Goal: Task Accomplishment & Management: Complete application form

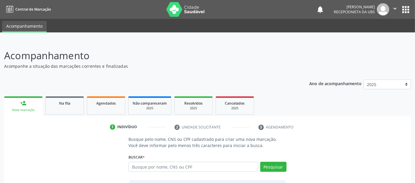
type input "g"
type input "708401264261361"
click at [282, 165] on button "Pesquisar" at bounding box center [273, 167] width 26 height 10
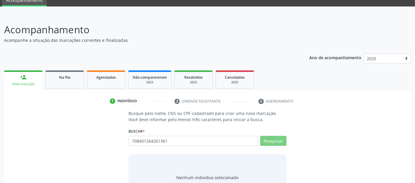
scroll to position [52, 0]
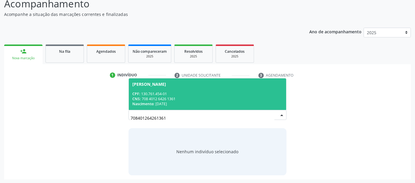
click at [187, 98] on div "CNS: 708 4012 6426 1361" at bounding box center [207, 99] width 150 height 5
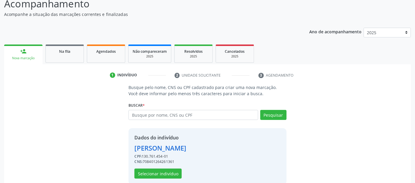
scroll to position [61, 0]
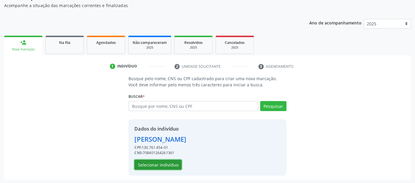
click at [169, 164] on button "Selecionar indivíduo" at bounding box center [157, 165] width 47 height 10
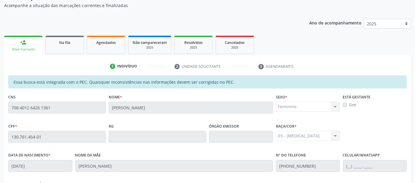
scroll to position [161, 0]
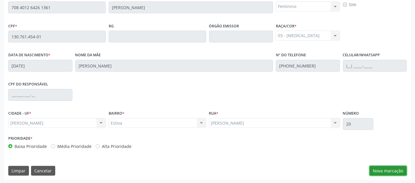
click at [381, 173] on button "Nova marcação" at bounding box center [388, 171] width 37 height 10
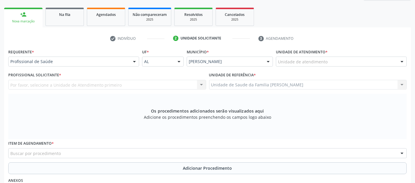
scroll to position [82, 0]
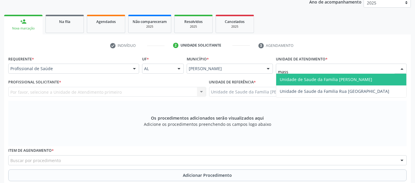
type input "massa"
click at [295, 76] on span "Unidade de Saude da Familia [PERSON_NAME]" at bounding box center [341, 80] width 130 height 12
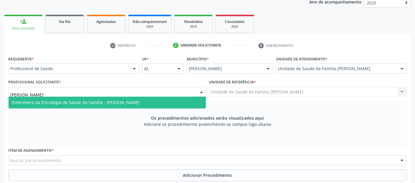
type input "maria go"
click at [43, 97] on span "Enfermeiro da Estratégia de Saúde da Família - [PERSON_NAME]" at bounding box center [107, 103] width 197 height 12
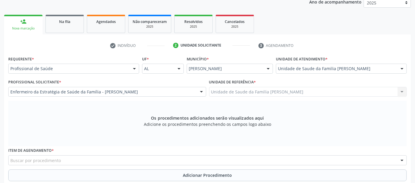
click at [51, 165] on div "Buscar por procedimento" at bounding box center [207, 161] width 398 height 10
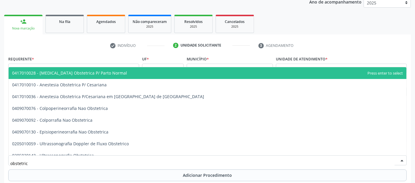
type input "obstetrica"
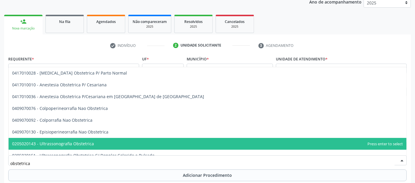
click at [89, 144] on span "0205020143 - Ultrassonografia Obstetrica" at bounding box center [53, 144] width 82 height 6
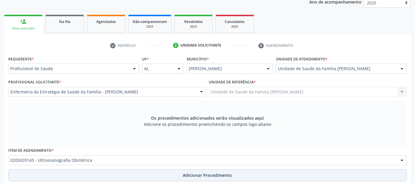
click at [166, 174] on button "Adicionar Procedimento" at bounding box center [207, 176] width 398 height 12
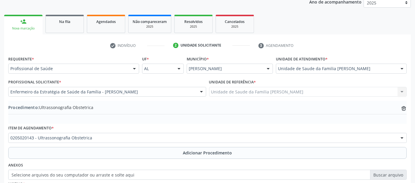
scroll to position [148, 0]
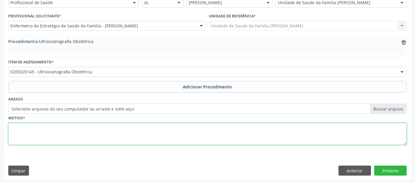
click at [243, 129] on textarea at bounding box center [207, 134] width 398 height 22
type textarea "a"
type textarea "Avaliação 5 mês."
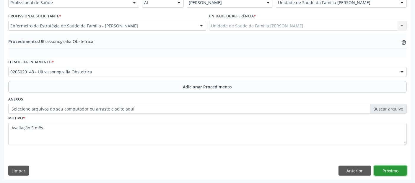
click at [394, 171] on button "Próximo" at bounding box center [390, 171] width 32 height 10
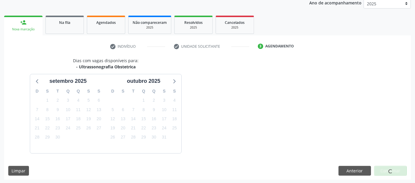
scroll to position [98, 0]
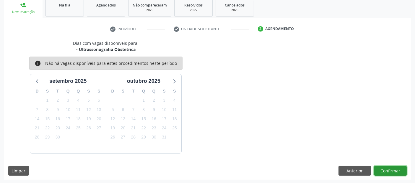
click at [385, 167] on button "Confirmar" at bounding box center [390, 171] width 32 height 10
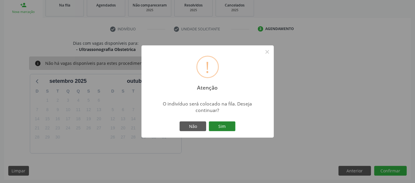
click at [225, 126] on button "Sim" at bounding box center [222, 127] width 27 height 10
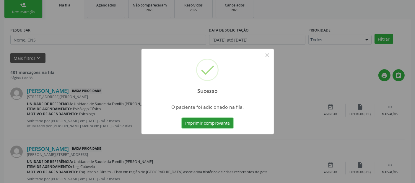
scroll to position [19, 0]
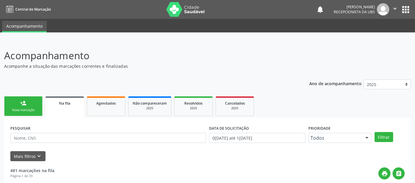
drag, startPoint x: 0, startPoint y: 0, endPoint x: 26, endPoint y: 32, distance: 41.2
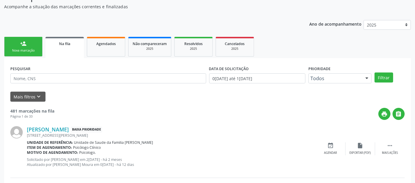
scroll to position [60, 0]
click at [22, 51] on div "Nova marcação" at bounding box center [24, 50] width 30 height 4
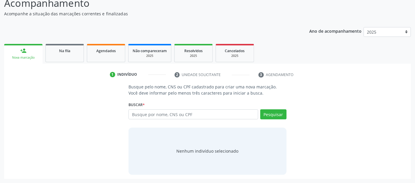
scroll to position [52, 0]
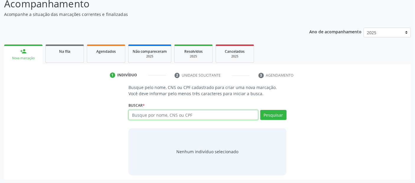
click at [166, 113] on input "text" at bounding box center [193, 115] width 129 height 10
type input "700500761719555"
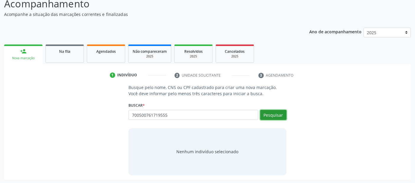
click at [274, 112] on button "Pesquisar" at bounding box center [273, 115] width 26 height 10
type input "700500761719555"
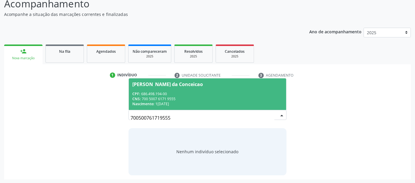
click at [224, 100] on div "CNS: 700 5007 6171 9555" at bounding box center [207, 99] width 150 height 5
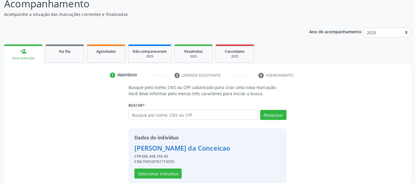
scroll to position [61, 0]
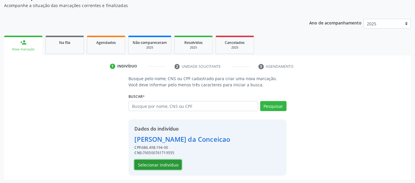
click at [160, 163] on button "Selecionar indivíduo" at bounding box center [157, 165] width 47 height 10
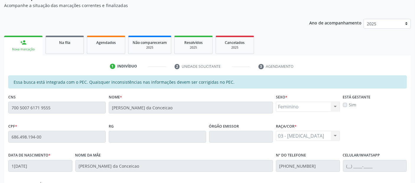
scroll to position [161, 0]
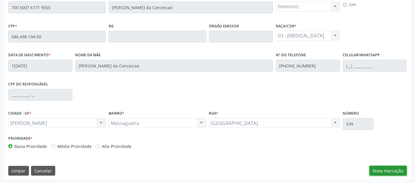
click at [390, 173] on button "Nova marcação" at bounding box center [388, 171] width 37 height 10
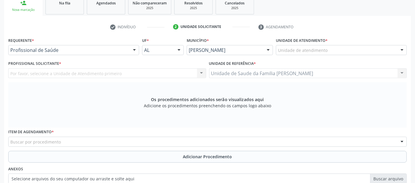
scroll to position [80, 0]
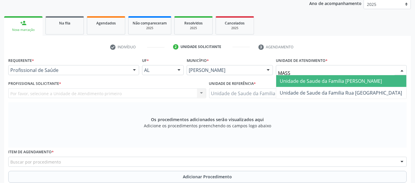
type input "MASSA"
click at [296, 77] on span "Unidade de Saude da Familia [PERSON_NAME]" at bounding box center [341, 81] width 130 height 12
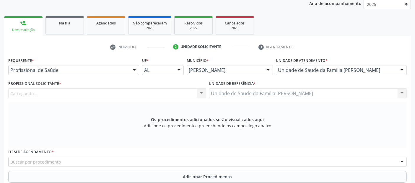
click at [124, 96] on div "Carregando... Nenhum resultado encontrado para: " " Não há nenhuma opção para s…" at bounding box center [107, 94] width 198 height 10
click at [104, 94] on div "Carregando... Nenhum resultado encontrado para: " " Não há nenhuma opção para s…" at bounding box center [107, 94] width 198 height 10
click at [87, 94] on div "Carregando... Nenhum resultado encontrado para: " " Não há nenhuma opção para s…" at bounding box center [107, 94] width 198 height 10
click at [66, 92] on div "Profissional solicitante" at bounding box center [107, 94] width 198 height 10
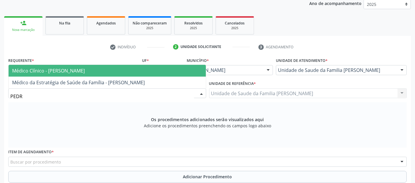
type input "[PERSON_NAME]"
click at [85, 71] on span "Médico Clínico - [PERSON_NAME]" at bounding box center [48, 71] width 73 height 6
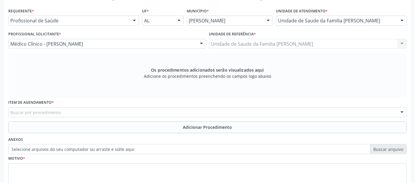
scroll to position [170, 0]
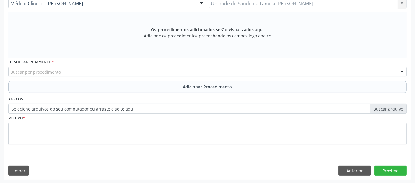
click at [142, 73] on div "Buscar por procedimento" at bounding box center [207, 72] width 398 height 10
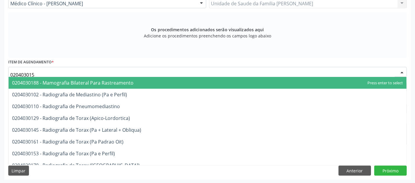
type input "0204030153"
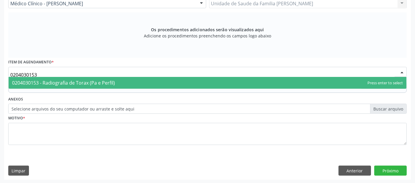
click at [124, 82] on span "0204030153 - Radiografia de Torax (Pa e Perfil)" at bounding box center [208, 83] width 398 height 12
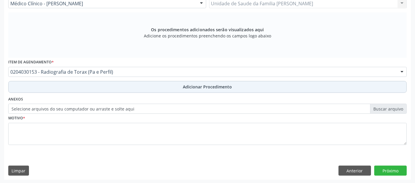
click at [154, 91] on button "Adicionar Procedimento" at bounding box center [207, 87] width 398 height 12
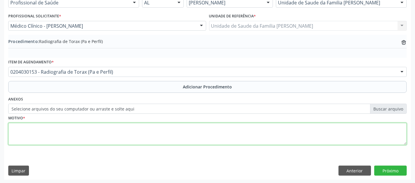
click at [113, 131] on textarea at bounding box center [207, 134] width 398 height 22
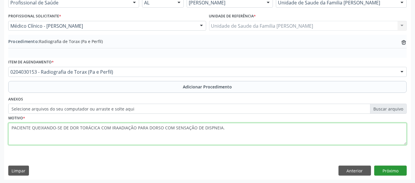
type textarea "PACIENTE QUEIXANDO-SE DE DOR TORÁCICA COM IRAADIAÇÃO PARA DORSO COM SENSAÇÃO DE…"
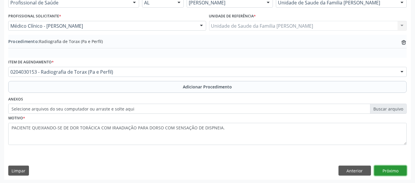
click at [391, 167] on button "Próximo" at bounding box center [390, 171] width 32 height 10
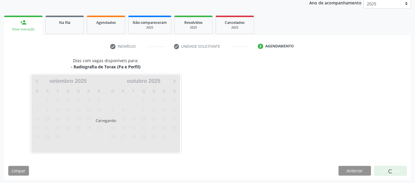
scroll to position [98, 0]
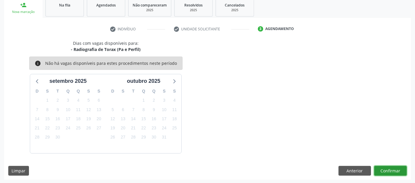
click at [398, 170] on button "Confirmar" at bounding box center [390, 171] width 32 height 10
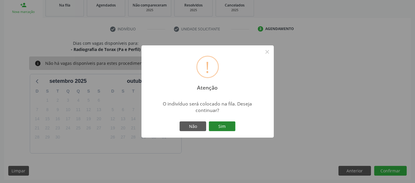
click at [230, 125] on button "Sim" at bounding box center [222, 127] width 27 height 10
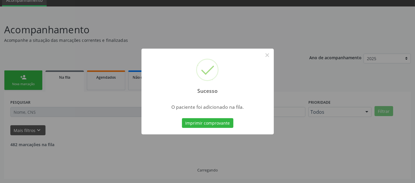
scroll to position [19, 0]
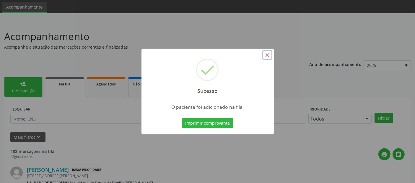
click at [269, 54] on button "×" at bounding box center [267, 55] width 10 height 10
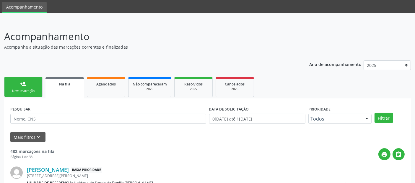
click at [29, 85] on link "person_add Nova marcação" at bounding box center [23, 87] width 38 height 20
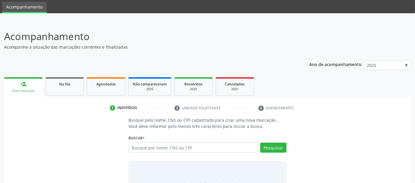
scroll to position [52, 0]
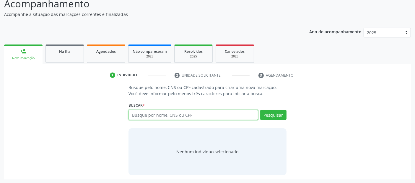
click at [179, 114] on input "text" at bounding box center [193, 115] width 129 height 10
type input "JONATHA SAMUEL TORRES DE SANTANA"
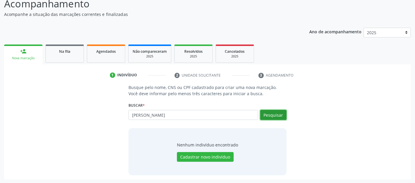
click at [267, 112] on button "Pesquisar" at bounding box center [273, 115] width 26 height 10
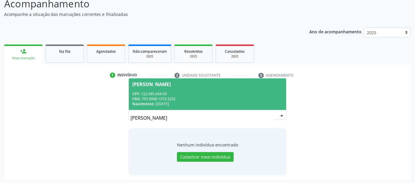
click at [239, 95] on div "CPF: 122.095.434-95" at bounding box center [207, 94] width 150 height 5
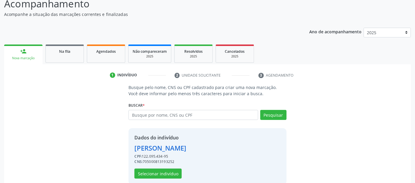
scroll to position [61, 0]
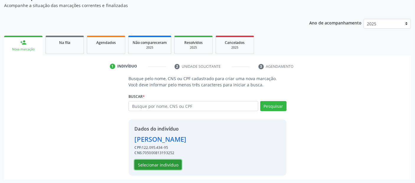
click at [160, 161] on button "Selecionar indivíduo" at bounding box center [157, 165] width 47 height 10
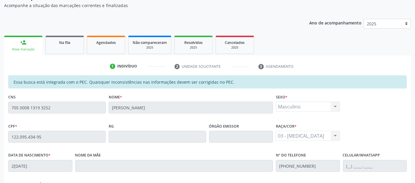
scroll to position [161, 0]
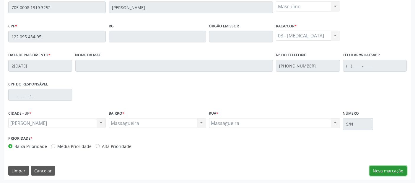
click at [400, 170] on button "Nova marcação" at bounding box center [388, 171] width 37 height 10
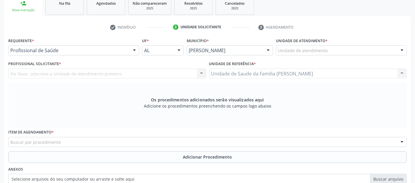
scroll to position [93, 0]
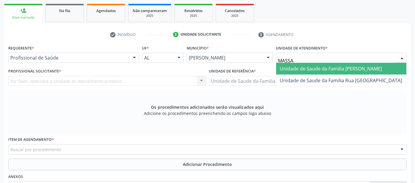
type input "MASSAG"
click at [309, 66] on span "Unidade de Saude da Familia [PERSON_NAME]" at bounding box center [331, 69] width 102 height 6
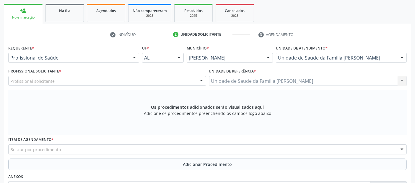
click at [82, 79] on div "Profissional solicitante" at bounding box center [107, 81] width 198 height 10
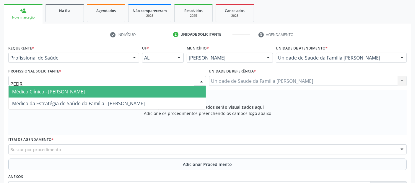
type input "[PERSON_NAME]"
click at [69, 89] on span "Médico Clínico - [PERSON_NAME]" at bounding box center [48, 92] width 73 height 6
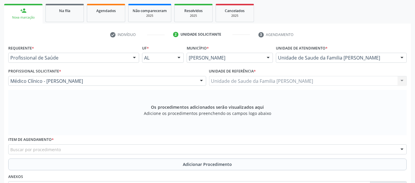
click at [112, 147] on div "Buscar por procedimento" at bounding box center [207, 150] width 398 height 10
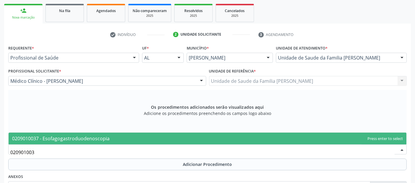
type input "0209010037"
click at [113, 140] on span "0209010037 - Esofagogastroduodenoscopia" at bounding box center [208, 139] width 398 height 12
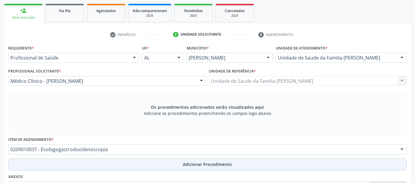
click at [132, 163] on button "Adicionar Procedimento" at bounding box center [207, 165] width 398 height 12
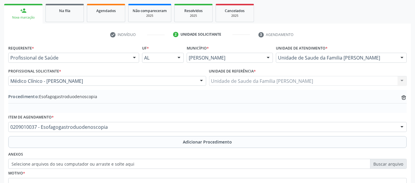
scroll to position [148, 0]
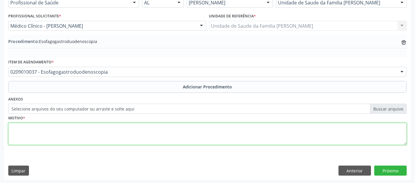
click at [146, 131] on textarea at bounding box center [207, 134] width 398 height 22
type textarea "REFLUXO."
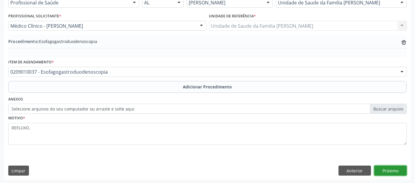
click at [397, 169] on button "Próximo" at bounding box center [390, 171] width 32 height 10
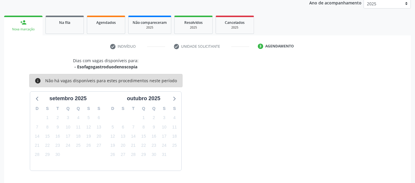
scroll to position [98, 0]
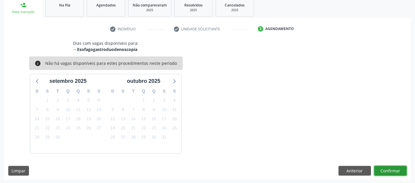
click at [397, 169] on button "Confirmar" at bounding box center [390, 171] width 32 height 10
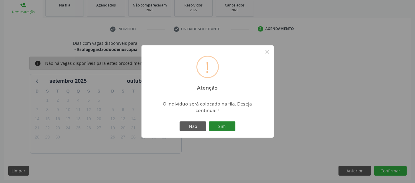
click at [222, 129] on button "Sim" at bounding box center [222, 127] width 27 height 10
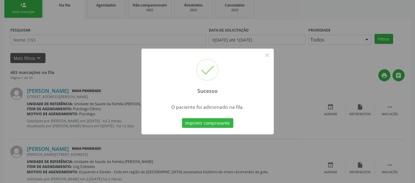
scroll to position [19, 0]
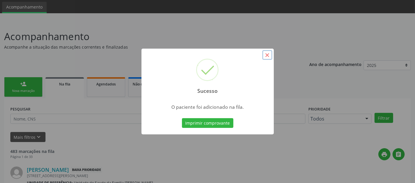
click at [268, 55] on button "×" at bounding box center [267, 55] width 10 height 10
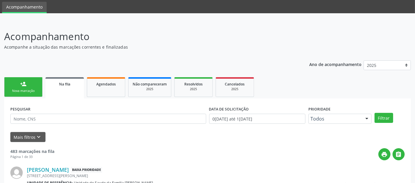
click at [15, 90] on div "Nova marcação" at bounding box center [24, 91] width 30 height 4
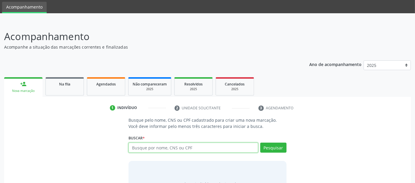
click at [147, 147] on input "text" at bounding box center [193, 148] width 129 height 10
type input "708406264220465"
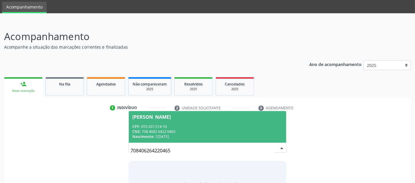
scroll to position [52, 0]
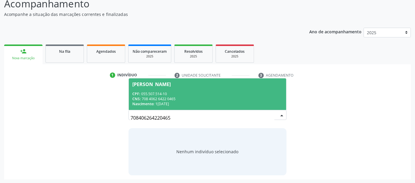
click at [191, 95] on div "CPF: 055.507.514-10" at bounding box center [207, 94] width 150 height 5
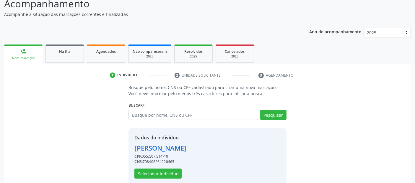
scroll to position [61, 0]
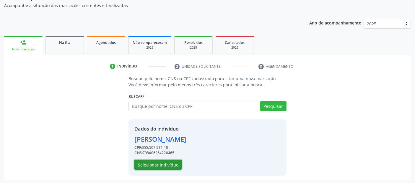
click at [154, 166] on button "Selecionar indivíduo" at bounding box center [157, 165] width 47 height 10
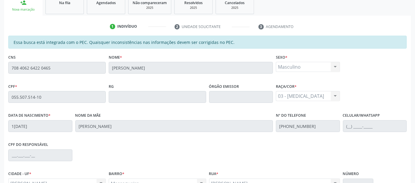
scroll to position [161, 0]
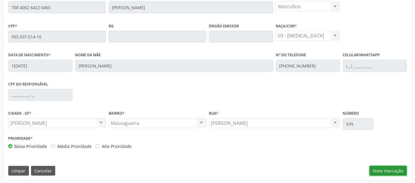
click at [391, 172] on button "Nova marcação" at bounding box center [388, 171] width 37 height 10
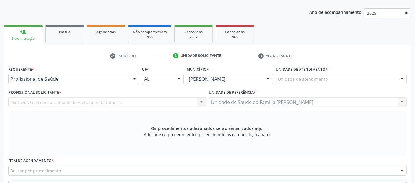
scroll to position [71, 0]
drag, startPoint x: 297, startPoint y: 84, endPoint x: 299, endPoint y: 79, distance: 5.4
click at [297, 82] on div "Unidade de atendimento" at bounding box center [341, 80] width 131 height 10
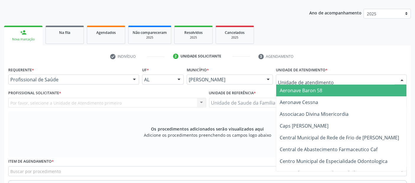
click at [299, 79] on input "text" at bounding box center [336, 83] width 117 height 12
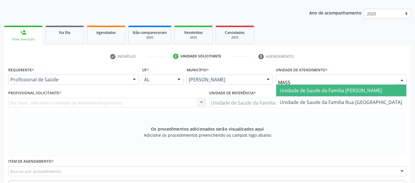
type input "MASSA"
click at [308, 92] on span "Unidade de Saude da Familia [PERSON_NAME]" at bounding box center [331, 90] width 102 height 6
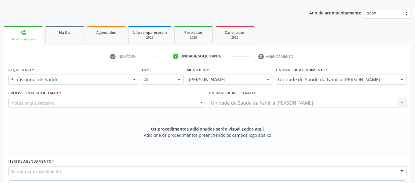
click at [109, 101] on div "Profissional solicitante" at bounding box center [107, 103] width 198 height 10
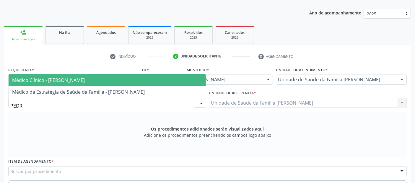
type input "[PERSON_NAME]"
click at [109, 77] on span "Médico Clínico - [PERSON_NAME]" at bounding box center [107, 80] width 197 height 12
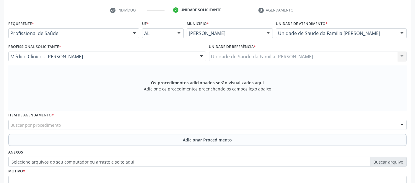
scroll to position [170, 0]
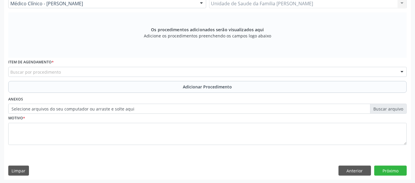
click at [155, 69] on div "Buscar por procedimento" at bounding box center [207, 72] width 398 height 10
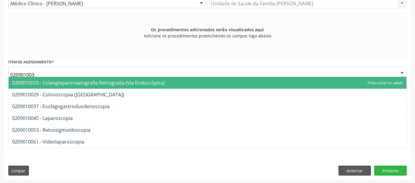
type input "0209010037"
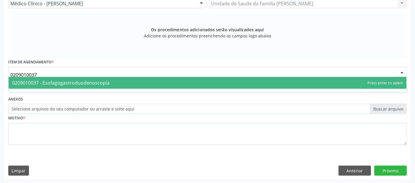
click at [135, 82] on span "0209010037 - Esofagogastroduodenoscopia" at bounding box center [208, 83] width 398 height 12
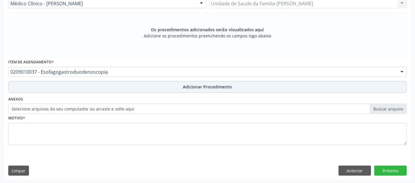
click at [183, 86] on button "Adicionar Procedimento" at bounding box center [207, 87] width 398 height 12
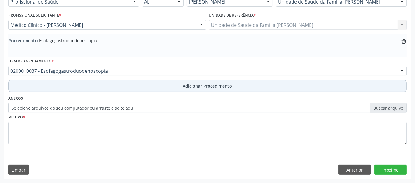
scroll to position [148, 0]
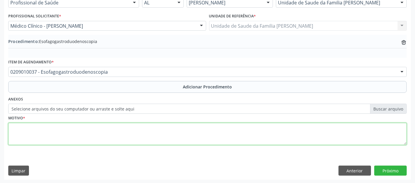
click at [140, 146] on fieldset "Motivo *" at bounding box center [207, 131] width 398 height 35
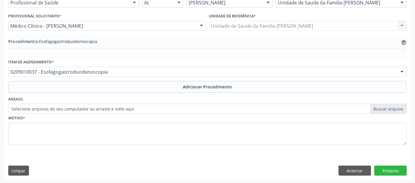
click at [140, 146] on fieldset "Motivo *" at bounding box center [207, 131] width 398 height 35
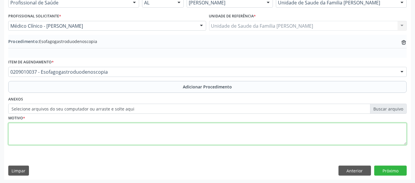
click at [145, 138] on textarea at bounding box center [207, 134] width 398 height 22
type textarea "GASTRITE ALCOOLICA?"
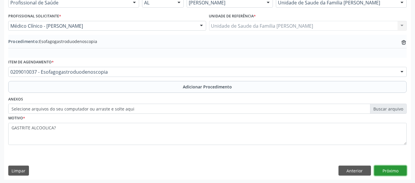
click at [397, 173] on button "Próximo" at bounding box center [390, 171] width 32 height 10
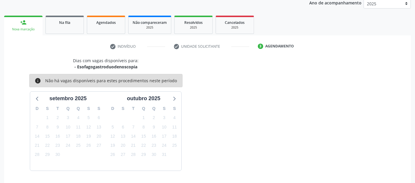
scroll to position [98, 0]
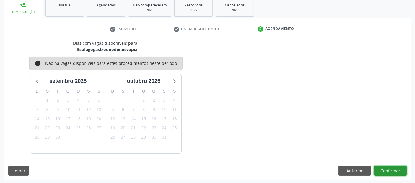
click at [397, 173] on button "Confirmar" at bounding box center [390, 171] width 32 height 10
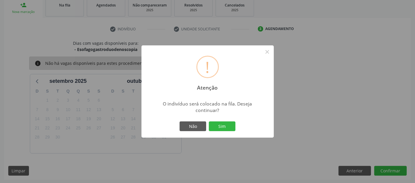
click at [225, 131] on div "Não Sim" at bounding box center [207, 127] width 58 height 12
click at [221, 128] on button "Sim" at bounding box center [222, 127] width 27 height 10
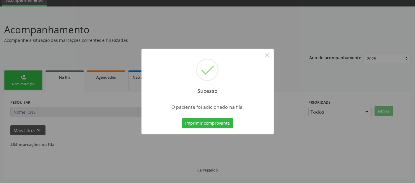
scroll to position [19, 0]
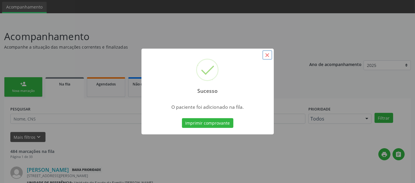
click at [268, 58] on button "×" at bounding box center [267, 55] width 10 height 10
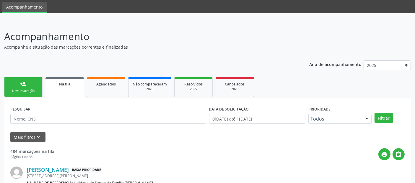
click at [26, 87] on link "person_add Nova marcação" at bounding box center [23, 87] width 38 height 20
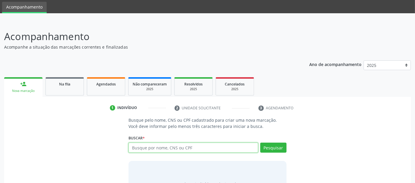
click at [167, 147] on input "text" at bounding box center [193, 148] width 129 height 10
type input "708007825416325"
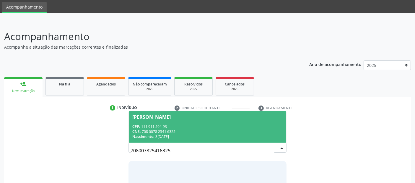
scroll to position [52, 0]
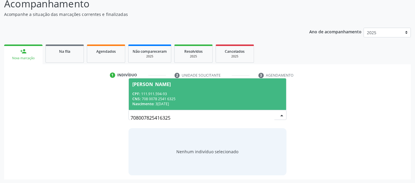
click at [163, 87] on span "Maria Clara Araujo Souza CPF: 111.911.594-93 CNS: 708 0078 2541 6325 Nascimento…" at bounding box center [207, 95] width 157 height 32
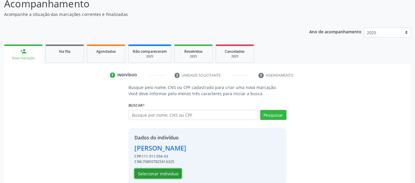
click at [168, 174] on button "Selecionar indivíduo" at bounding box center [157, 174] width 47 height 10
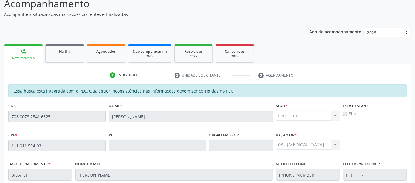
scroll to position [161, 0]
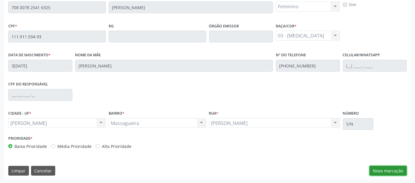
click at [391, 170] on button "Nova marcação" at bounding box center [388, 171] width 37 height 10
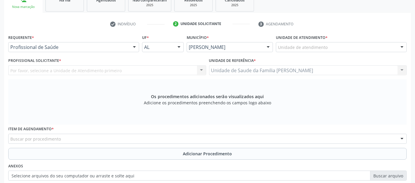
scroll to position [98, 0]
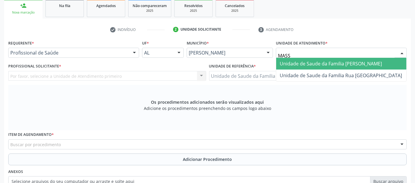
type input "MASSA"
click at [306, 61] on span "Unidade de Saude da Familia [PERSON_NAME]" at bounding box center [331, 64] width 102 height 6
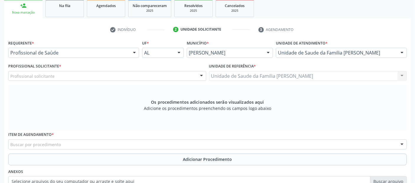
click at [23, 72] on div "Profissional solicitante" at bounding box center [107, 76] width 198 height 10
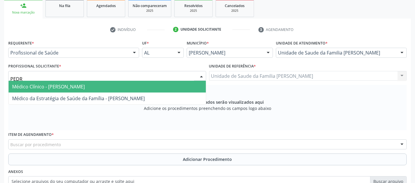
type input "[PERSON_NAME]"
click at [41, 84] on span "Médico Clínico - [PERSON_NAME]" at bounding box center [48, 87] width 73 height 6
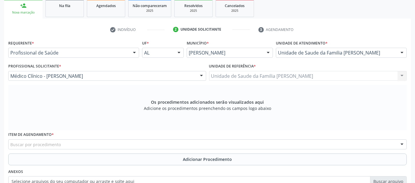
click at [147, 144] on div "Buscar por procedimento" at bounding box center [207, 145] width 398 height 10
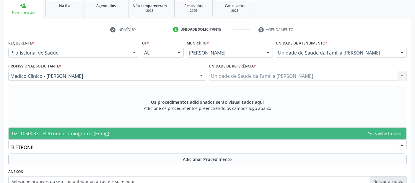
type input "ELETRONEU"
click at [122, 135] on span "0211050083 - Eletroneuromiograma (Enmg)" at bounding box center [208, 134] width 398 height 12
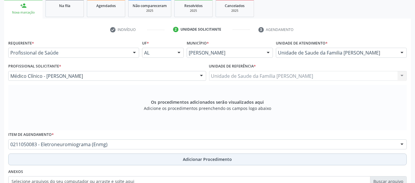
click at [131, 155] on button "Adicionar Procedimento" at bounding box center [207, 160] width 398 height 12
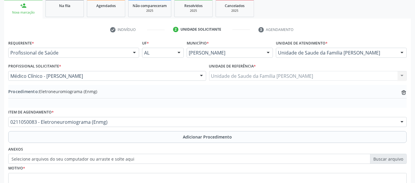
scroll to position [148, 0]
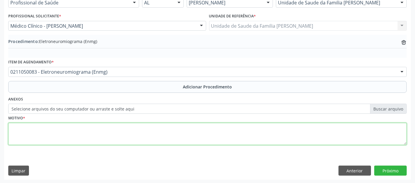
click at [209, 129] on textarea at bounding box center [207, 134] width 398 height 22
type textarea "EPILEPSIA."
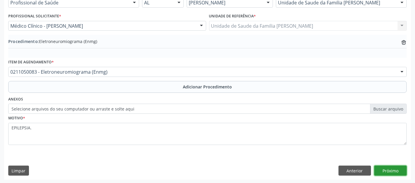
click at [394, 169] on button "Próximo" at bounding box center [390, 171] width 32 height 10
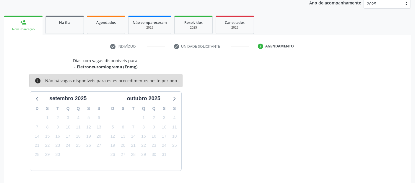
scroll to position [98, 0]
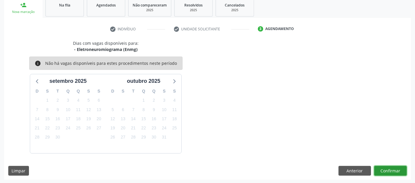
click at [394, 169] on button "Confirmar" at bounding box center [390, 171] width 32 height 10
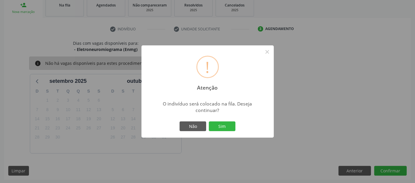
drag, startPoint x: 220, startPoint y: 133, endPoint x: 224, endPoint y: 131, distance: 4.2
click at [223, 131] on div "! Atenção × O indivíduo será colocado na fila. Deseja continuar? Não Sim" at bounding box center [207, 91] width 132 height 93
click at [225, 130] on button "Sim" at bounding box center [222, 127] width 27 height 10
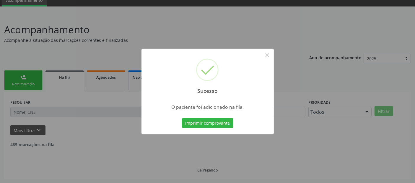
scroll to position [19, 0]
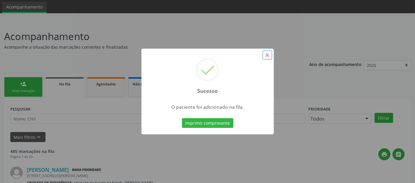
click at [265, 54] on button "×" at bounding box center [267, 55] width 10 height 10
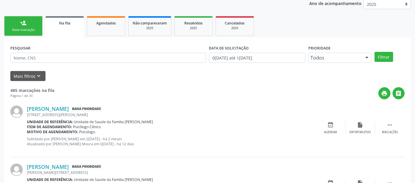
scroll to position [93, 0]
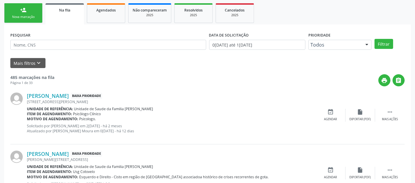
click at [34, 14] on link "person_add Nova marcação" at bounding box center [23, 13] width 38 height 20
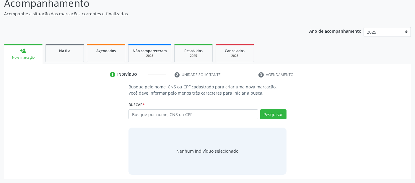
scroll to position [52, 0]
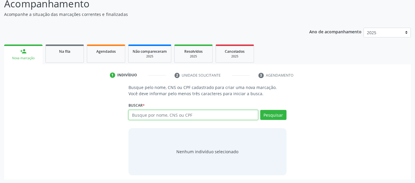
click at [147, 116] on input "text" at bounding box center [193, 115] width 129 height 10
type input "708400730101262"
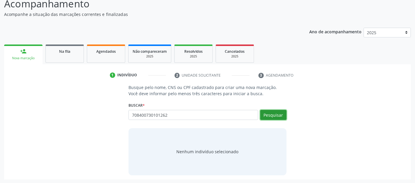
click at [275, 116] on button "Pesquisar" at bounding box center [273, 115] width 26 height 10
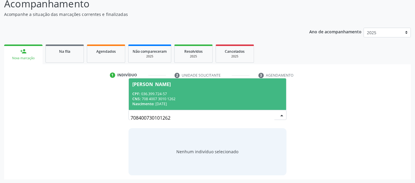
click at [160, 87] on span "Cícero dos Santos Silva CPF: 036.399.724-57 CNS: 708 4007 3010 1262 Nascimento:…" at bounding box center [207, 95] width 157 height 32
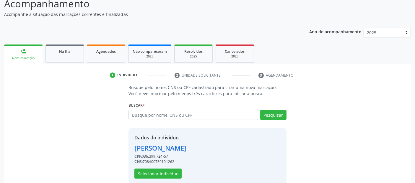
scroll to position [61, 0]
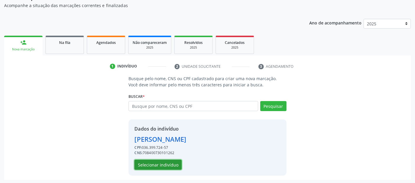
click at [173, 167] on button "Selecionar indivíduo" at bounding box center [157, 165] width 47 height 10
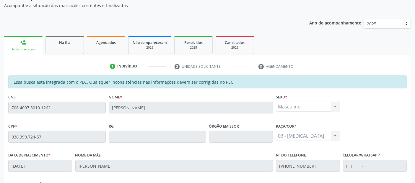
scroll to position [161, 0]
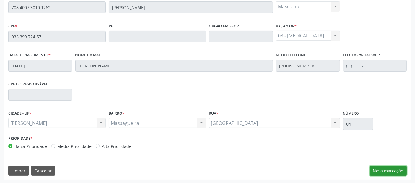
click at [395, 168] on button "Nova marcação" at bounding box center [388, 171] width 37 height 10
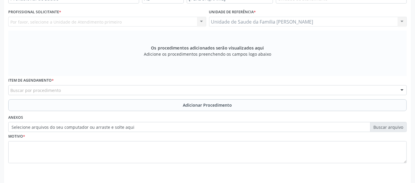
scroll to position [114, 0]
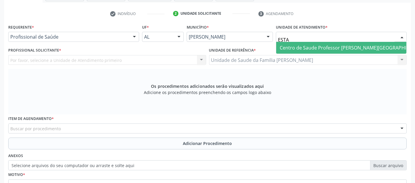
type input "ESTAC"
click at [288, 46] on span "Centro de Saude Professor [PERSON_NAME][GEOGRAPHIC_DATA]" at bounding box center [352, 48] width 145 height 6
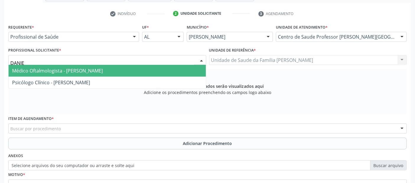
type input "DANIEL"
click at [61, 70] on span "Médico Oftalmologista - Daniel Torres Carvalho" at bounding box center [57, 71] width 91 height 6
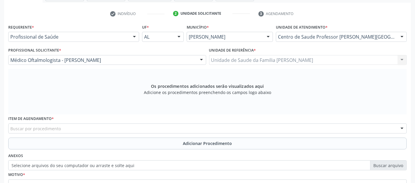
click at [92, 129] on div "Buscar por procedimento" at bounding box center [207, 129] width 398 height 10
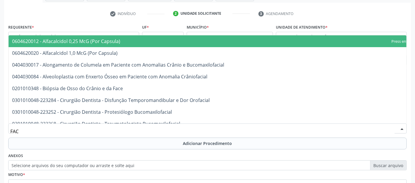
type input "FACO"
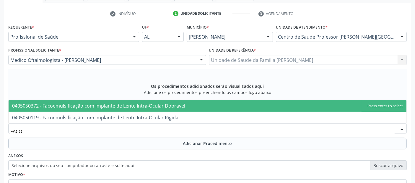
click at [154, 106] on span "0405050372 - Facoemulsificação com Implante de Lente Intra-Ocular Dobravel" at bounding box center [98, 106] width 173 height 6
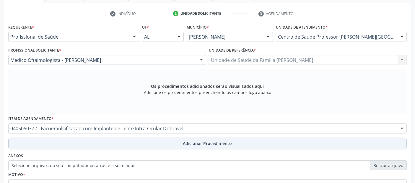
click at [178, 143] on button "Adicionar Procedimento" at bounding box center [207, 144] width 398 height 12
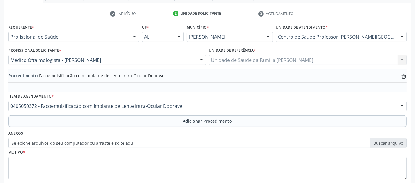
click at [212, 150] on div "Motivo *" at bounding box center [207, 163] width 398 height 31
click at [190, 152] on div "Motivo *" at bounding box center [207, 163] width 398 height 31
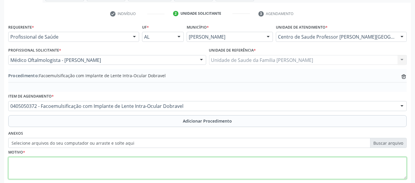
click at [176, 165] on textarea at bounding box center [207, 168] width 398 height 22
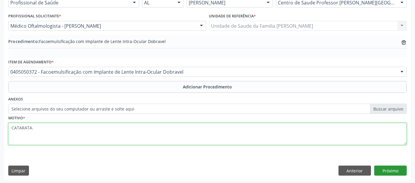
type textarea "CATARATA."
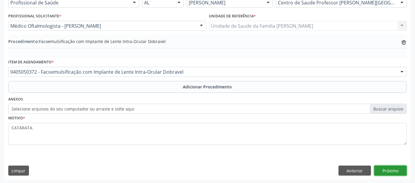
click at [404, 170] on button "Próximo" at bounding box center [390, 171] width 32 height 10
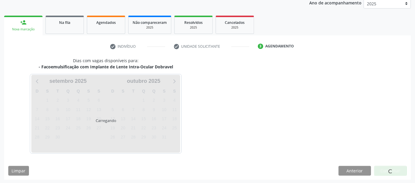
scroll to position [98, 0]
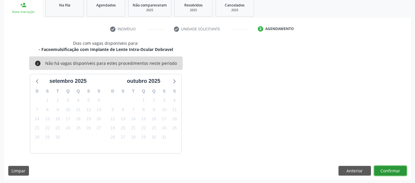
click at [404, 170] on button "Confirmar" at bounding box center [390, 171] width 32 height 10
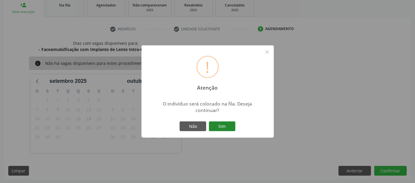
click at [216, 126] on button "Sim" at bounding box center [222, 127] width 27 height 10
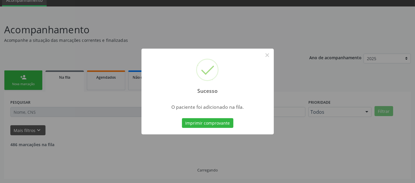
scroll to position [19, 0]
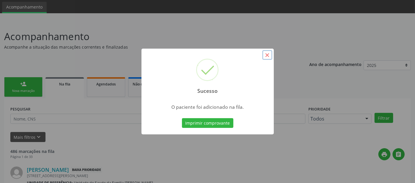
click at [271, 54] on button "×" at bounding box center [267, 55] width 10 height 10
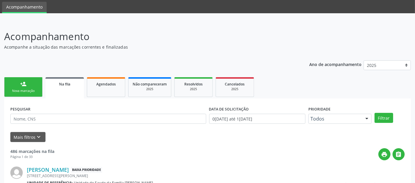
click at [10, 82] on link "person_add Nova marcação" at bounding box center [23, 87] width 38 height 20
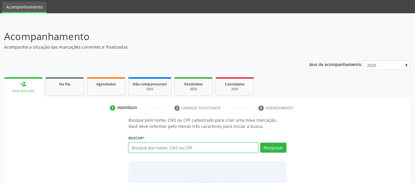
click at [190, 145] on input "text" at bounding box center [193, 148] width 129 height 10
type input "703602044238032"
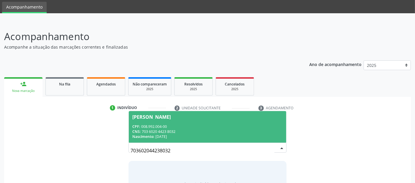
scroll to position [52, 0]
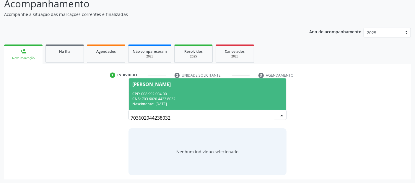
click at [183, 90] on span "Maria Jucelia Gouveia Rosendo CPF: 008.992.004-00 CNS: 703 6020 4423 8032 Nasci…" at bounding box center [207, 95] width 157 height 32
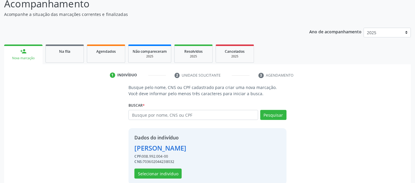
scroll to position [61, 0]
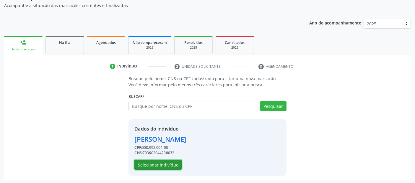
click at [146, 168] on button "Selecionar indivíduo" at bounding box center [157, 165] width 47 height 10
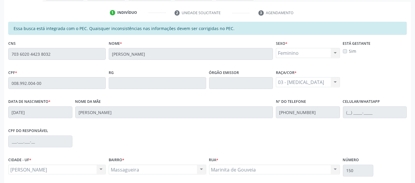
scroll to position [161, 0]
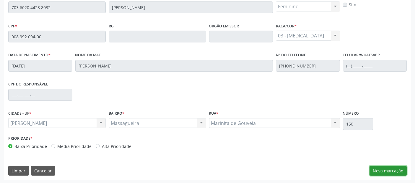
click at [380, 168] on button "Nova marcação" at bounding box center [388, 171] width 37 height 10
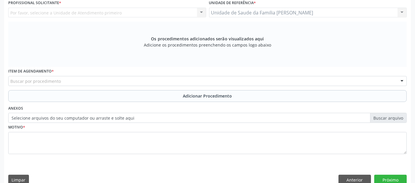
scroll to position [106, 0]
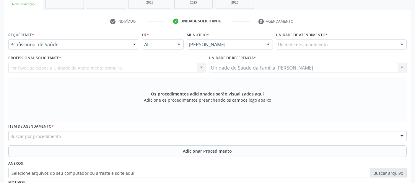
click at [330, 45] on div "Unidade de atendimento" at bounding box center [341, 45] width 131 height 10
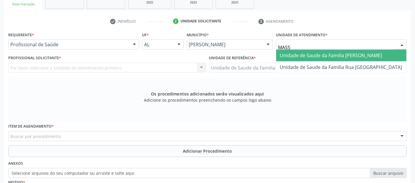
type input "MASSA"
click at [306, 52] on span "Unidade de Saude da Familia [PERSON_NAME]" at bounding box center [331, 55] width 102 height 6
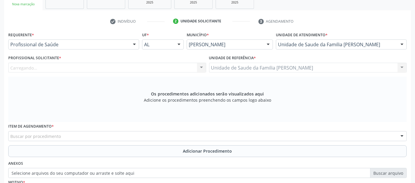
click at [35, 74] on div "Profissional Solicitante * Carregando... Nenhum resultado encontrado para: " " …" at bounding box center [107, 65] width 201 height 23
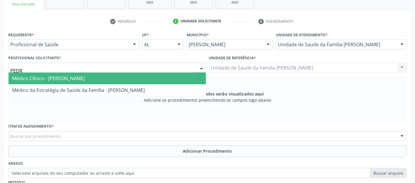
type input "[PERSON_NAME]"
click at [49, 74] on span "Médico Clínico - [PERSON_NAME]" at bounding box center [107, 79] width 197 height 12
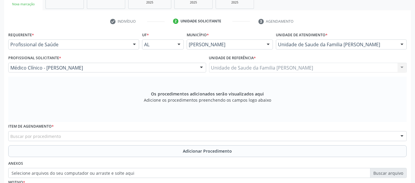
scroll to position [170, 0]
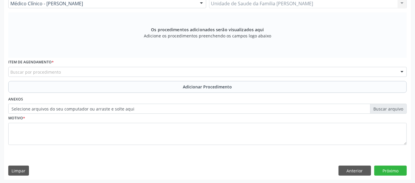
click at [132, 68] on div "Buscar por procedimento" at bounding box center [207, 72] width 398 height 10
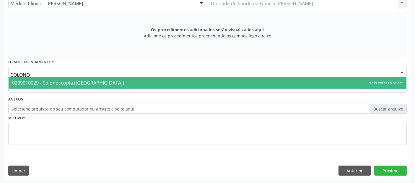
type input "COLONOS"
click at [85, 78] on span "0209010029 - Colonoscopia ([GEOGRAPHIC_DATA])" at bounding box center [208, 83] width 398 height 12
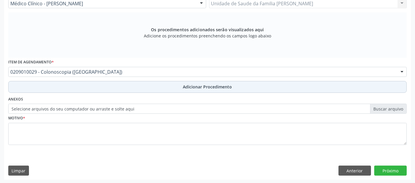
click at [142, 84] on button "Adicionar Procedimento" at bounding box center [207, 87] width 398 height 12
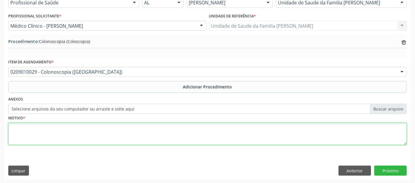
click at [124, 131] on textarea at bounding box center [207, 134] width 398 height 22
type textarea "DIARREIA CRONICA."
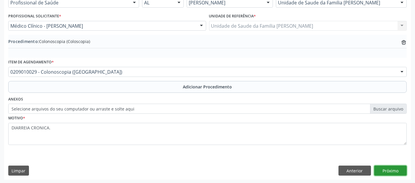
click at [380, 170] on button "Próximo" at bounding box center [390, 171] width 32 height 10
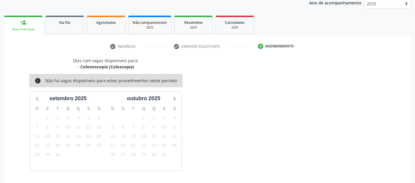
scroll to position [98, 0]
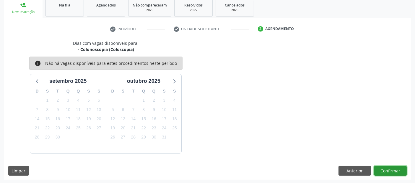
click at [385, 170] on button "Confirmar" at bounding box center [390, 171] width 32 height 10
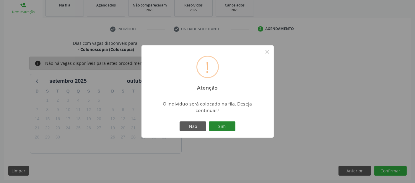
click at [225, 127] on button "Sim" at bounding box center [222, 127] width 27 height 10
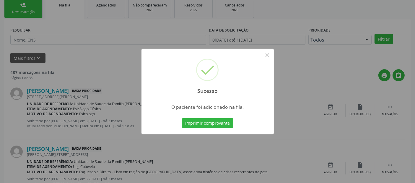
scroll to position [19, 0]
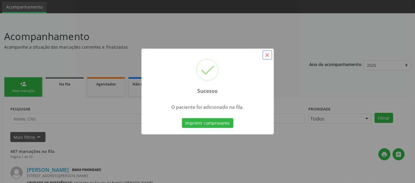
click at [269, 53] on button "×" at bounding box center [267, 55] width 10 height 10
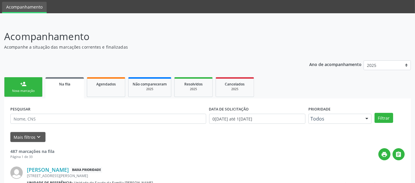
click at [31, 78] on link "person_add Nova marcação" at bounding box center [23, 87] width 38 height 20
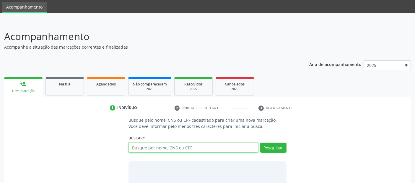
click at [153, 152] on input "text" at bounding box center [193, 148] width 129 height 10
type input "SIMONE CONCEIÇÃO DOS SANTOS SOUZA"
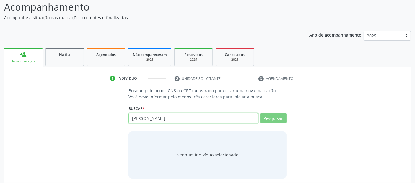
scroll to position [52, 0]
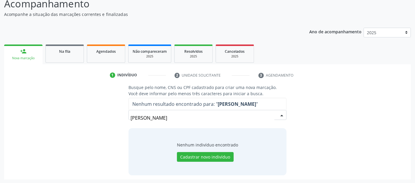
click at [266, 118] on input "SIMONE CONCEIÇÃO DOS SANTOS SOUZA" at bounding box center [203, 118] width 144 height 12
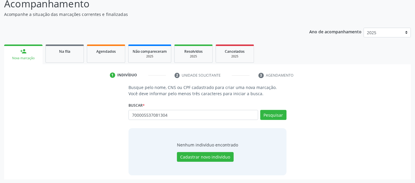
type input "700005537081304"
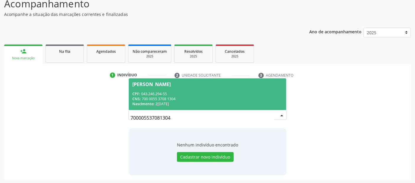
click at [236, 100] on div "CNS: 700 0055 3708 1304" at bounding box center [207, 99] width 150 height 5
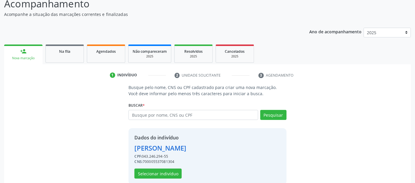
scroll to position [61, 0]
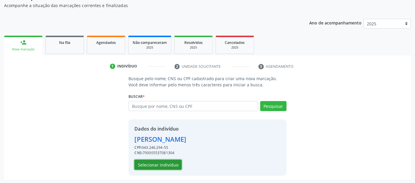
click at [158, 162] on button "Selecionar indivíduo" at bounding box center [157, 165] width 47 height 10
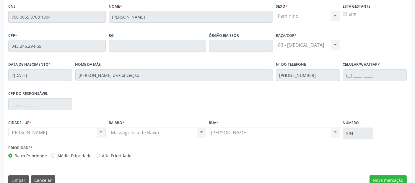
scroll to position [161, 0]
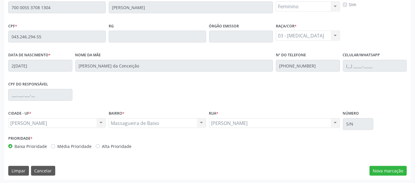
click at [386, 163] on div "Essa busca está integrada com o PEC. Quaisquer inconsistências nas informações …" at bounding box center [207, 77] width 407 height 205
click at [385, 167] on button "Nova marcação" at bounding box center [388, 171] width 37 height 10
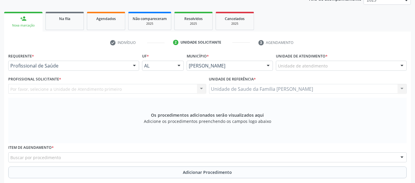
scroll to position [82, 0]
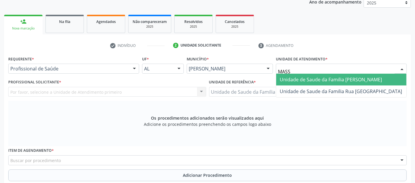
type input "MASSA"
click at [299, 79] on span "Unidade de Saude da Familia [PERSON_NAME]" at bounding box center [331, 80] width 102 height 6
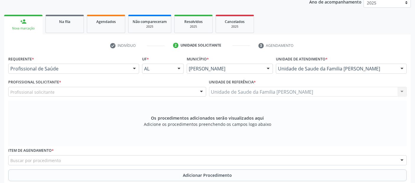
click at [110, 91] on div "Profissional solicitante" at bounding box center [107, 92] width 198 height 10
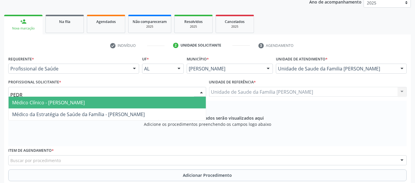
type input "[PERSON_NAME]"
click at [85, 104] on span "Médico Clínico - [PERSON_NAME]" at bounding box center [48, 103] width 73 height 6
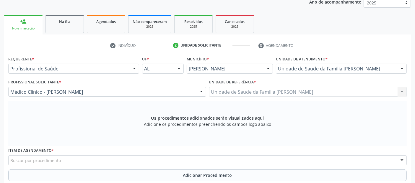
click at [66, 158] on div "Buscar por procedimento" at bounding box center [207, 161] width 398 height 10
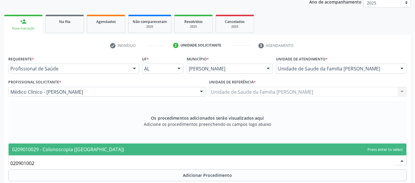
type input "0209010029"
click at [83, 150] on span "0209010029 - Colonoscopia ([GEOGRAPHIC_DATA])" at bounding box center [68, 150] width 112 height 6
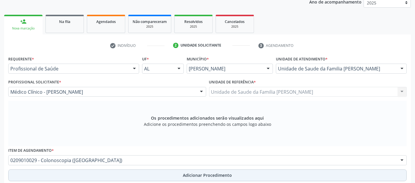
click at [116, 179] on button "Adicionar Procedimento" at bounding box center [207, 176] width 398 height 12
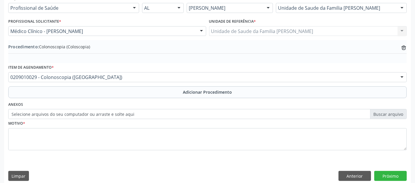
scroll to position [148, 0]
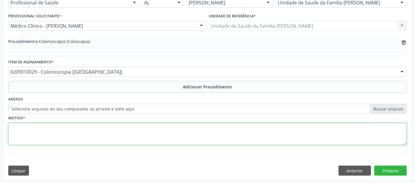
click at [160, 129] on textarea at bounding box center [207, 134] width 398 height 22
type textarea "PACIENTE RELATA SNGRAMENTO NAS FEZES RECORRENTE."
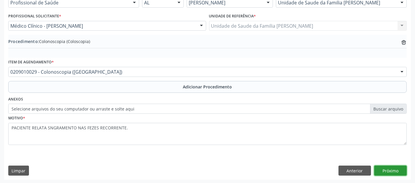
click at [383, 171] on button "Próximo" at bounding box center [390, 171] width 32 height 10
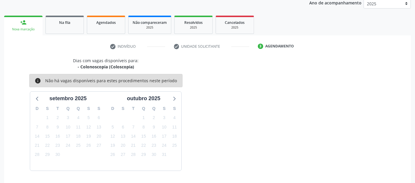
scroll to position [98, 0]
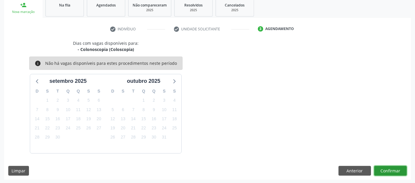
click at [382, 169] on button "Confirmar" at bounding box center [390, 171] width 32 height 10
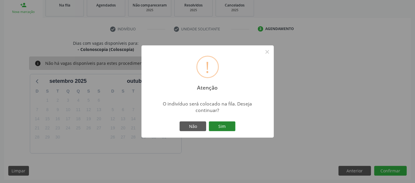
click at [222, 129] on button "Sim" at bounding box center [222, 127] width 27 height 10
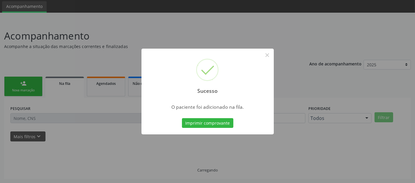
scroll to position [19, 0]
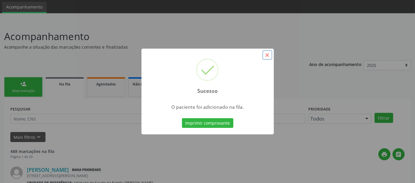
click at [266, 57] on button "×" at bounding box center [267, 55] width 10 height 10
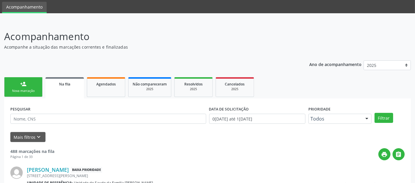
click at [22, 89] on div "Nova marcação" at bounding box center [24, 91] width 30 height 4
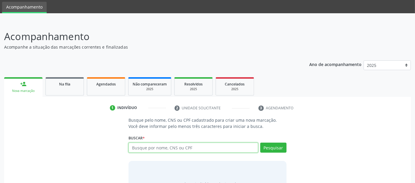
click at [150, 145] on input "text" at bounding box center [193, 148] width 129 height 10
type input "SEBASTIANA DOS SANTOS ROCHA"
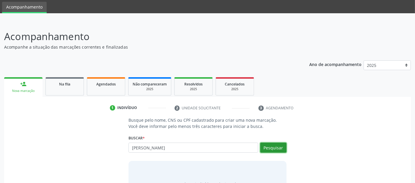
click at [274, 147] on button "Pesquisar" at bounding box center [273, 148] width 26 height 10
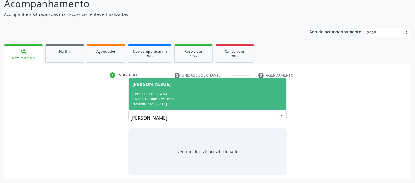
click at [215, 98] on div "CPF: 113.119.324-53 CNS: 707 7006 2350 6810 Nascimento: 06/01/1954" at bounding box center [207, 99] width 150 height 15
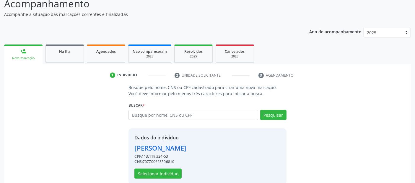
scroll to position [61, 0]
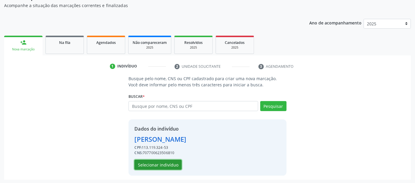
click at [139, 162] on button "Selecionar indivíduo" at bounding box center [157, 165] width 47 height 10
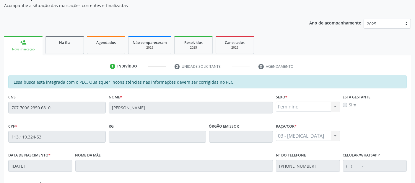
scroll to position [161, 0]
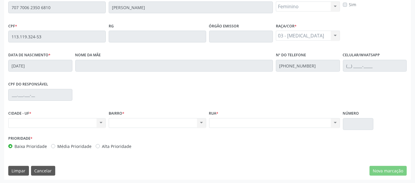
click at [175, 125] on div "Nenhum resultado encontrado para: " " Não há nenhuma opção para ser exibida." at bounding box center [157, 123] width 97 height 10
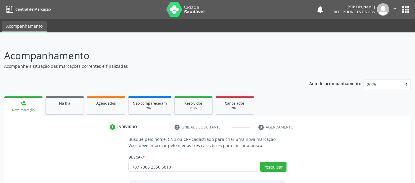
type input "707 7006 2350 6810"
click at [282, 166] on button "Pesquisar" at bounding box center [273, 167] width 26 height 10
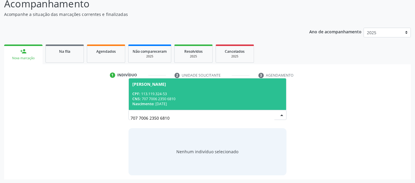
click at [193, 105] on div "Nascimento: 06/01/1954" at bounding box center [207, 104] width 150 height 5
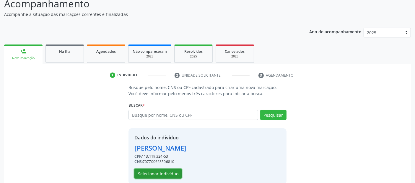
click at [164, 173] on button "Selecionar indivíduo" at bounding box center [157, 174] width 47 height 10
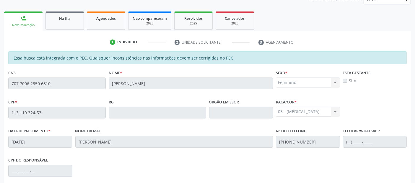
scroll to position [161, 0]
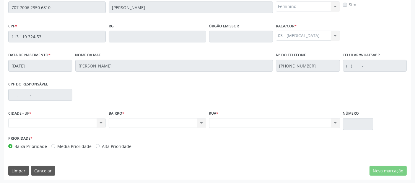
click at [207, 127] on div "BAIRRO * Nenhum resultado encontrado para: " " Não há nenhuma opção para ser ex…" at bounding box center [157, 121] width 100 height 25
click at [107, 125] on div "CIDADE - UF * Nenhum resultado encontrado para: " " Não há nenhuma opção para s…" at bounding box center [207, 121] width 401 height 25
click at [84, 122] on div "Nenhum resultado encontrado para: " " Não há nenhuma opção para ser exibida." at bounding box center [56, 123] width 97 height 10
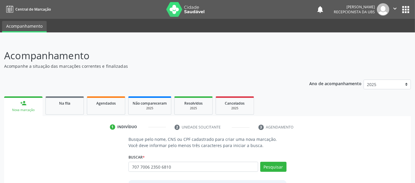
type input "707 7006 2350 6810"
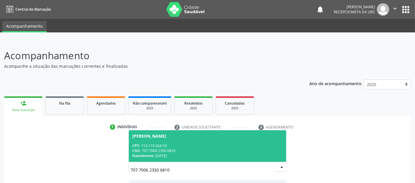
click at [153, 142] on span "Sebastiana dos Santos Rocha CPF: 113.119.324-53 CNS: 707 7006 2350 6810 Nascime…" at bounding box center [207, 147] width 157 height 32
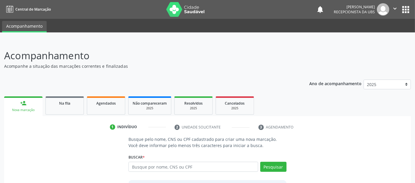
scroll to position [61, 0]
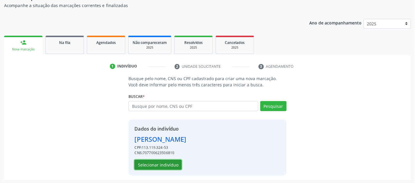
click at [161, 169] on button "Selecionar indivíduo" at bounding box center [157, 165] width 47 height 10
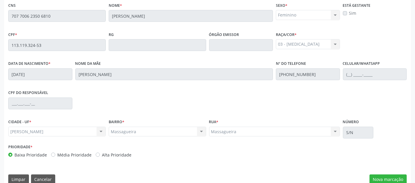
scroll to position [161, 0]
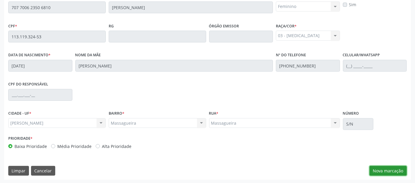
click at [387, 169] on button "Nova marcação" at bounding box center [388, 171] width 37 height 10
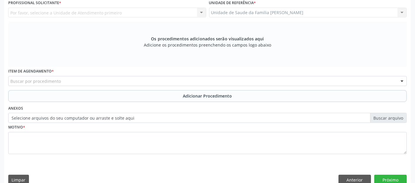
scroll to position [80, 0]
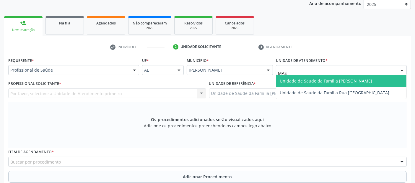
type input "MASS"
click at [304, 78] on span "Unidade de Saude da Familia [PERSON_NAME]" at bounding box center [326, 81] width 92 height 6
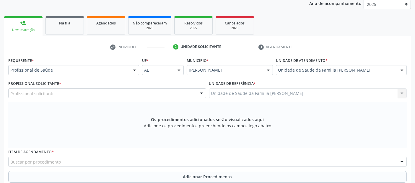
click at [108, 94] on div "Profissional solicitante" at bounding box center [107, 94] width 198 height 10
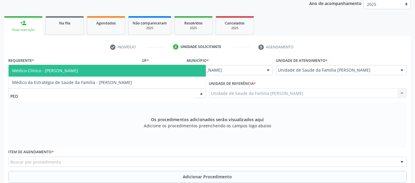
type input "PEDR"
click at [78, 68] on span "Médico Clínico - [PERSON_NAME]" at bounding box center [45, 71] width 66 height 6
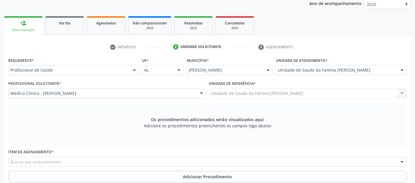
scroll to position [156, 0]
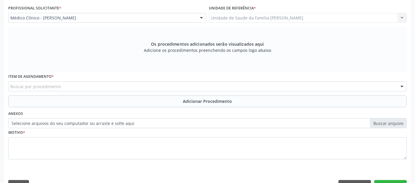
click at [192, 84] on div "Buscar por procedimento" at bounding box center [207, 87] width 398 height 10
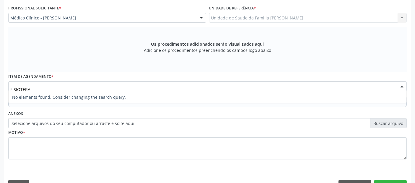
type input "FISIOTERA"
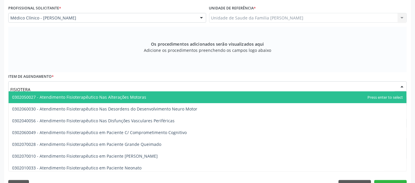
click at [130, 95] on span "0302050027 - Atendimento Fisioterapêutico Nas Alterações Motoras" at bounding box center [79, 98] width 134 height 6
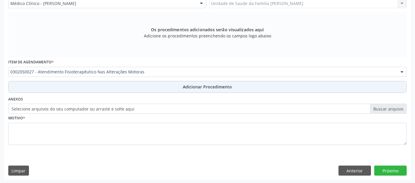
click at [196, 85] on span "Adicionar Procedimento" at bounding box center [207, 87] width 49 height 6
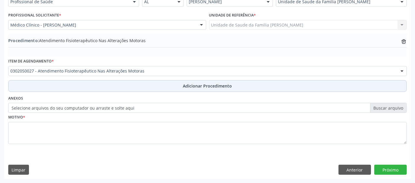
scroll to position [148, 0]
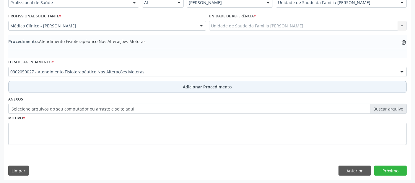
click at [160, 86] on button "Adicionar Procedimento" at bounding box center [207, 87] width 398 height 12
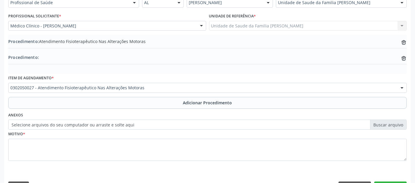
scroll to position [164, 0]
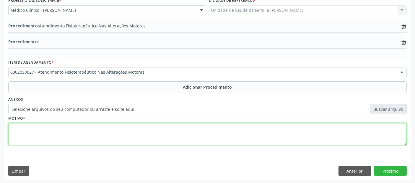
click at [129, 131] on textarea at bounding box center [207, 134] width 398 height 22
type textarea "b"
type textarea "a"
type textarea "p"
type textarea "PACIENTE COM QUADRO DE DERRAME ARTICULAR ASSOCIADO A SINOVITE."
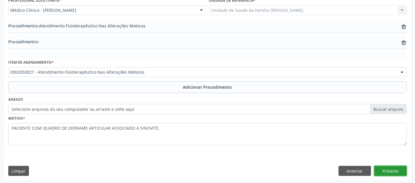
click at [388, 170] on button "Próximo" at bounding box center [390, 171] width 32 height 10
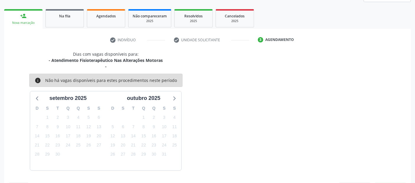
scroll to position [105, 0]
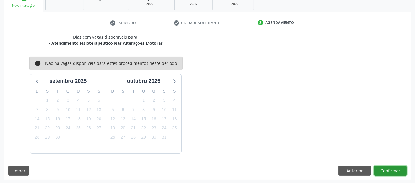
click at [388, 170] on button "Confirmar" at bounding box center [390, 171] width 32 height 10
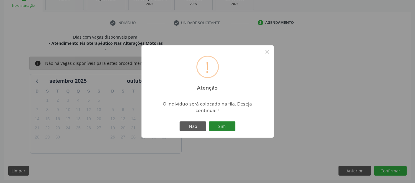
click at [215, 123] on button "Sim" at bounding box center [222, 127] width 27 height 10
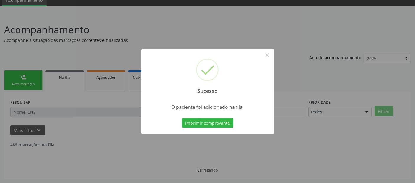
scroll to position [19, 0]
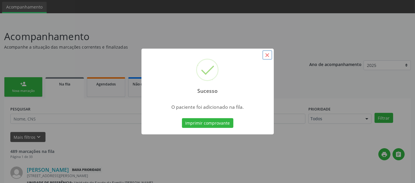
click at [266, 55] on button "×" at bounding box center [267, 55] width 10 height 10
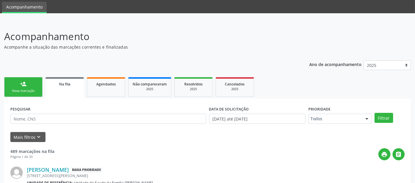
click at [13, 85] on link "person_add Nova marcação" at bounding box center [23, 87] width 38 height 20
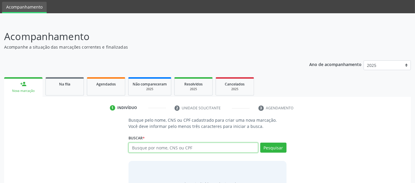
click at [144, 147] on input "text" at bounding box center [193, 148] width 129 height 10
type input "37335278449"
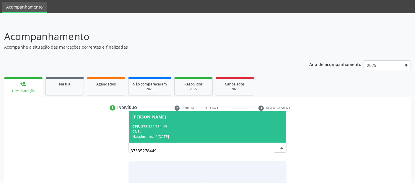
click at [194, 134] on div "Nascimento: 23/12/1962" at bounding box center [207, 136] width 150 height 5
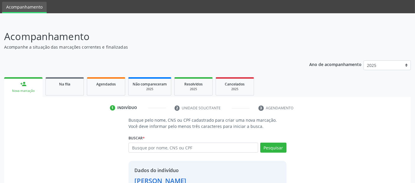
scroll to position [61, 0]
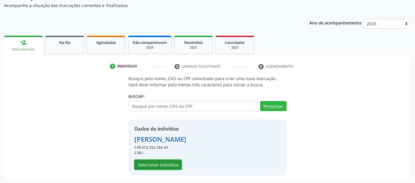
click at [174, 166] on button "Selecionar indivíduo" at bounding box center [157, 165] width 47 height 10
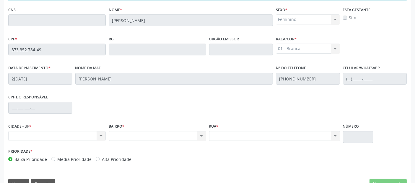
scroll to position [161, 0]
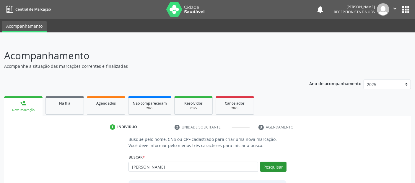
type input "Ana Cristina Alencar Ramalho Bezerra"
click at [266, 166] on button "Pesquisar" at bounding box center [273, 167] width 26 height 10
type input "Ana Cristina Alencar Ramalho Bezerra"
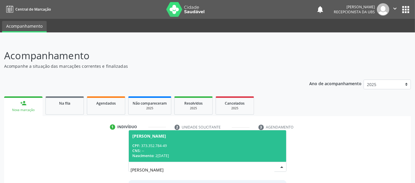
click at [232, 153] on div "CNS: --" at bounding box center [207, 151] width 150 height 5
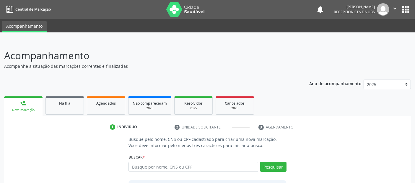
scroll to position [61, 0]
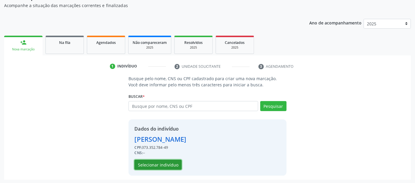
click at [171, 162] on button "Selecionar indivíduo" at bounding box center [157, 165] width 47 height 10
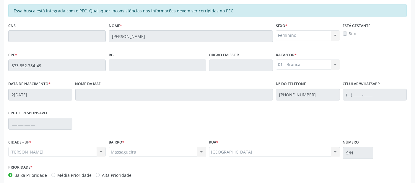
scroll to position [161, 0]
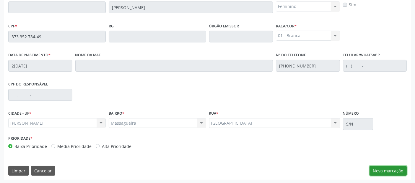
click at [393, 173] on button "Nova marcação" at bounding box center [388, 171] width 37 height 10
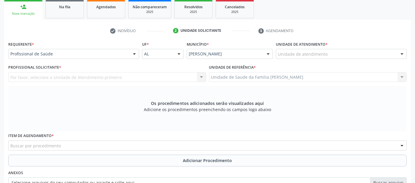
scroll to position [92, 0]
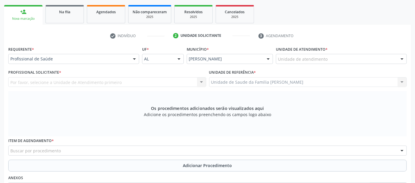
drag, startPoint x: 317, startPoint y: 48, endPoint x: 311, endPoint y: 60, distance: 12.6
click at [316, 49] on label "Unidade de atendimento *" at bounding box center [302, 49] width 52 height 9
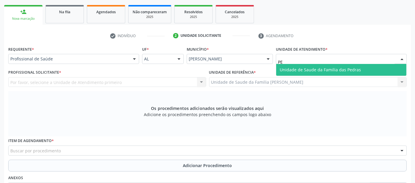
type input "P"
type input "MASSA"
click at [292, 69] on span "Unidade de Saude da Familia [PERSON_NAME]" at bounding box center [326, 70] width 92 height 6
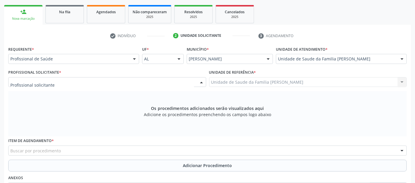
click at [56, 85] on div at bounding box center [107, 82] width 198 height 10
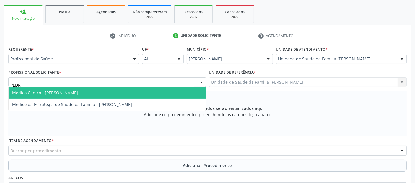
type input "[PERSON_NAME]"
click at [47, 86] on input "[PERSON_NAME]" at bounding box center [102, 85] width 184 height 12
click at [45, 92] on span "Médico Clínico - [PERSON_NAME]" at bounding box center [45, 93] width 66 height 6
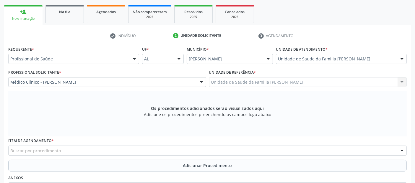
scroll to position [170, 0]
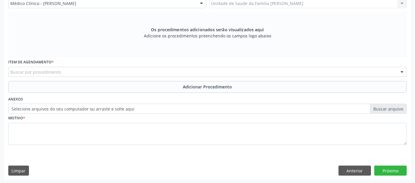
click at [123, 68] on div "Buscar por procedimento" at bounding box center [207, 72] width 398 height 10
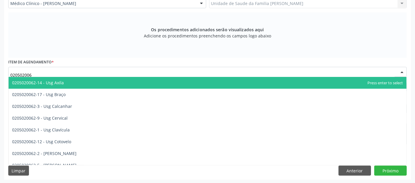
type input "0205020062"
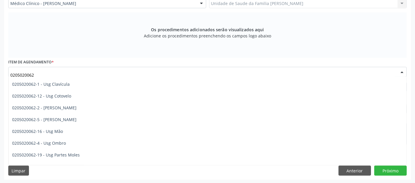
scroll to position [56, 0]
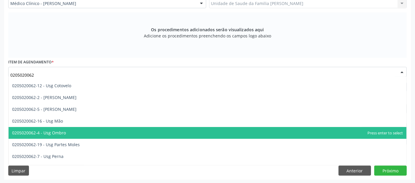
click at [155, 128] on span "0205020062-4 - Usg Ombro" at bounding box center [208, 133] width 398 height 12
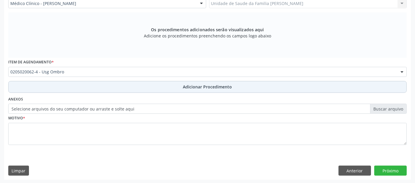
click at [160, 83] on button "Adicionar Procedimento" at bounding box center [207, 87] width 398 height 12
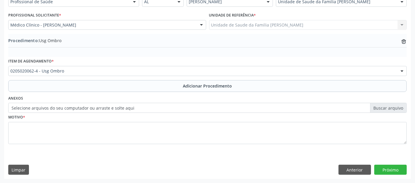
scroll to position [148, 0]
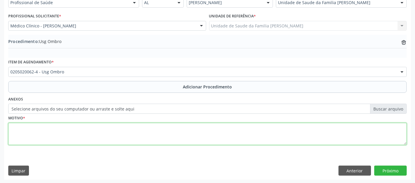
click at [118, 143] on textarea at bounding box center [207, 134] width 398 height 22
type textarea "PA, PERFIL E OBLIQUA OMBRO DIREITO."
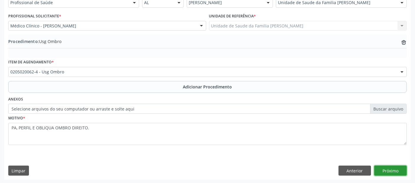
click at [393, 173] on button "Próximo" at bounding box center [390, 171] width 32 height 10
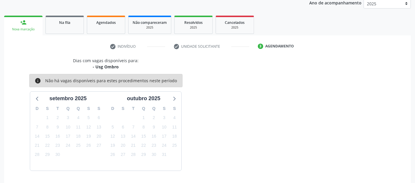
scroll to position [98, 0]
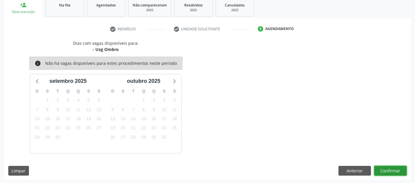
click at [396, 169] on button "Confirmar" at bounding box center [390, 171] width 32 height 10
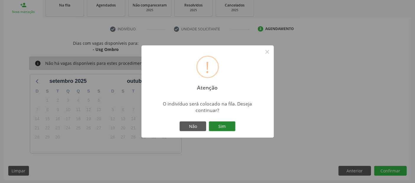
click at [225, 124] on button "Sim" at bounding box center [222, 127] width 27 height 10
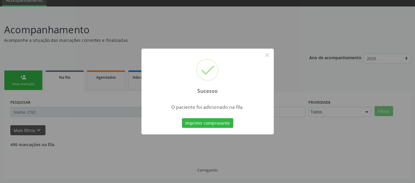
scroll to position [19, 0]
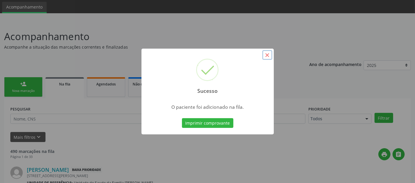
click at [267, 55] on button "×" at bounding box center [267, 55] width 10 height 10
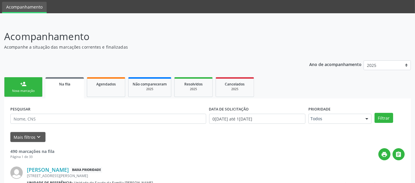
click at [32, 81] on link "person_add Nova marcação" at bounding box center [23, 87] width 38 height 20
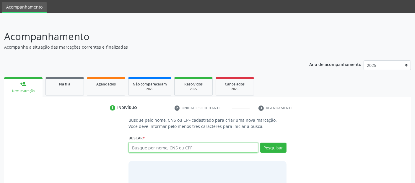
click at [141, 145] on input "text" at bounding box center [193, 148] width 129 height 10
type input "TALITA MORENO DOS SANTOS"
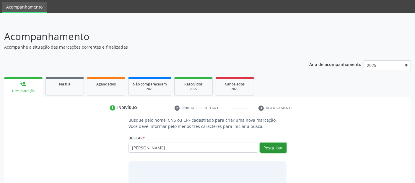
click at [268, 149] on button "Pesquisar" at bounding box center [273, 148] width 26 height 10
type input "TALITA MORENO DOS SANTOS"
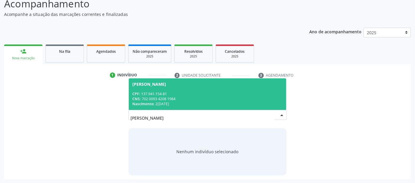
click at [194, 96] on div "CPF: 137.941.154-81" at bounding box center [207, 94] width 150 height 5
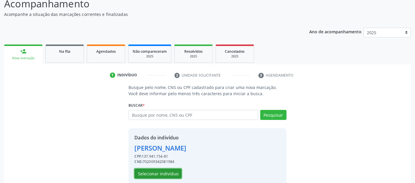
click at [172, 171] on button "Selecionar indivíduo" at bounding box center [157, 174] width 47 height 10
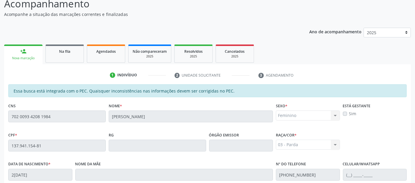
scroll to position [161, 0]
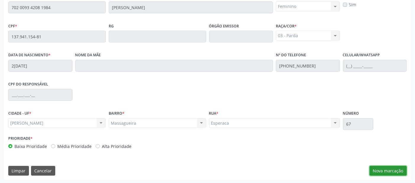
click at [391, 171] on button "Nova marcação" at bounding box center [388, 171] width 37 height 10
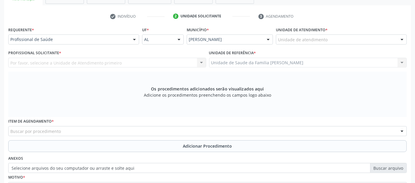
scroll to position [110, 0]
click at [321, 35] on div "Unidade de atendimento" at bounding box center [341, 40] width 131 height 10
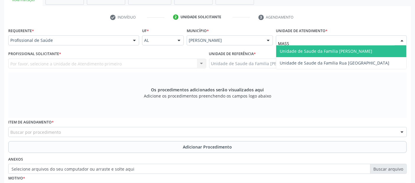
type input "MASSA"
click at [305, 50] on span "Unidade de Saude da Familia [PERSON_NAME]" at bounding box center [326, 51] width 92 height 6
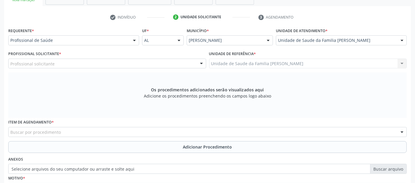
click at [121, 65] on div "Profissional solicitante" at bounding box center [107, 64] width 198 height 10
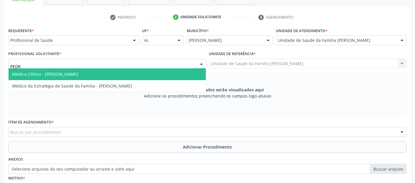
type input "[PERSON_NAME]"
click at [107, 72] on span "Médico Clínico - [PERSON_NAME]" at bounding box center [107, 75] width 197 height 12
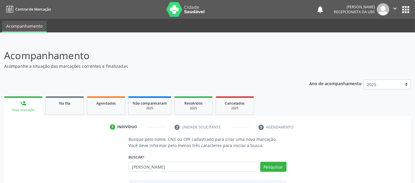
type input "[PERSON_NAME]"
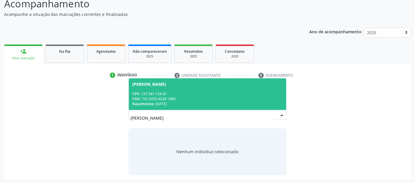
click at [169, 98] on div "CNS: 702 0093 4208 1984" at bounding box center [207, 99] width 150 height 5
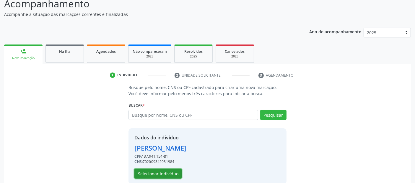
click at [168, 173] on button "Selecionar indivíduo" at bounding box center [157, 174] width 47 height 10
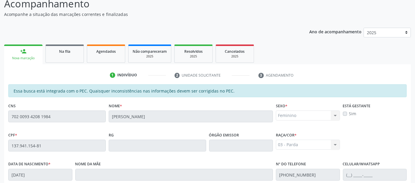
scroll to position [161, 0]
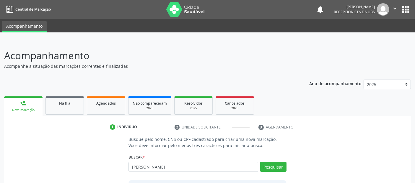
type input "[PERSON_NAME]"
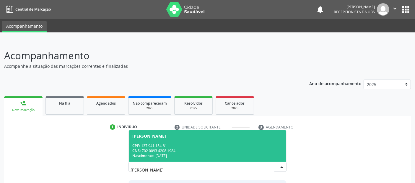
click at [237, 136] on div "[PERSON_NAME]" at bounding box center [207, 136] width 150 height 5
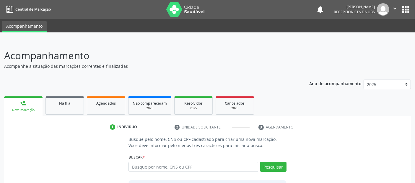
scroll to position [61, 0]
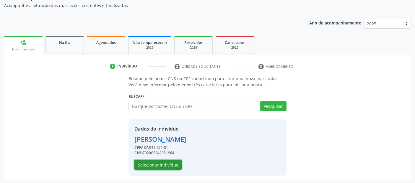
click at [142, 167] on button "Selecionar indivíduo" at bounding box center [157, 165] width 47 height 10
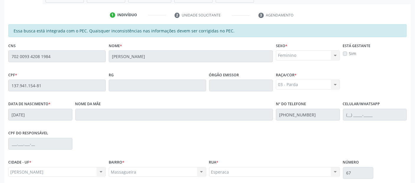
scroll to position [161, 0]
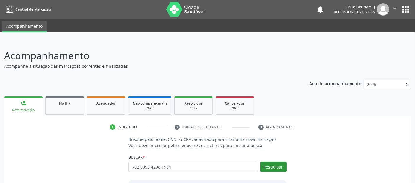
type input "702 0093 4208 1984"
click at [270, 162] on button "Pesquisar" at bounding box center [273, 167] width 26 height 10
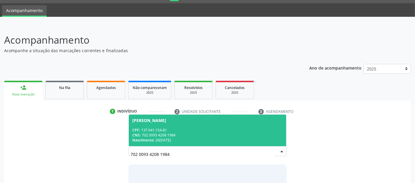
scroll to position [52, 0]
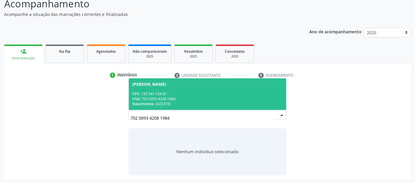
click at [191, 92] on div "CPF: 137.941.154-81" at bounding box center [207, 94] width 150 height 5
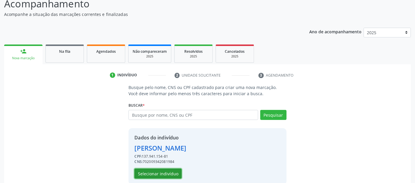
click at [173, 178] on button "Selecionar indivíduo" at bounding box center [157, 174] width 47 height 10
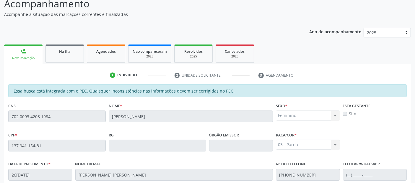
scroll to position [161, 0]
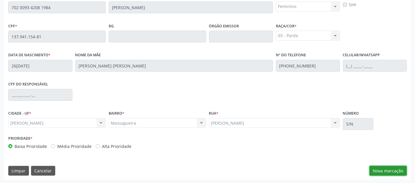
click at [383, 167] on button "Nova marcação" at bounding box center [388, 171] width 37 height 10
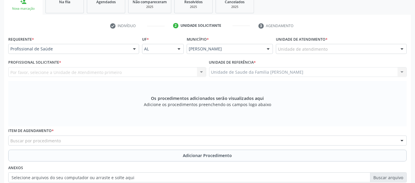
scroll to position [28, 0]
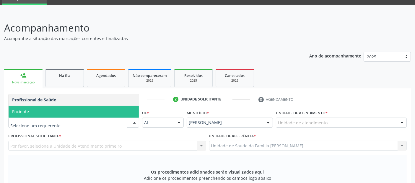
click at [40, 114] on span "Paciente" at bounding box center [74, 112] width 130 height 12
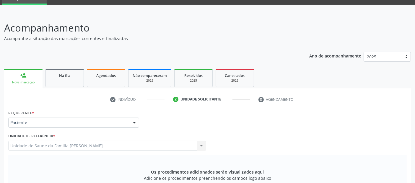
scroll to position [170, 0]
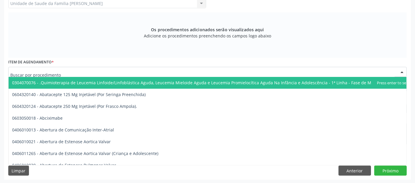
click at [158, 69] on div at bounding box center [207, 72] width 398 height 10
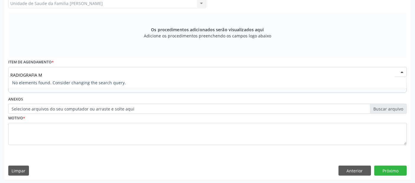
type input "RADIOGRAFIA"
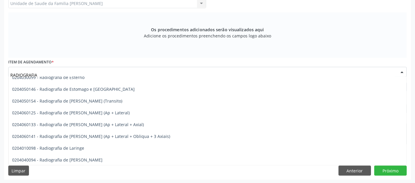
scroll to position [540, 0]
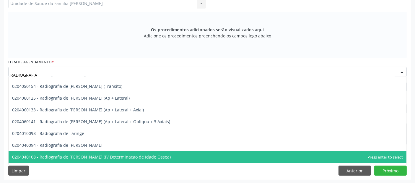
click at [90, 156] on span "0204040108 - Radiografia de [PERSON_NAME] (P/ Determinacao de Idade Ossea)" at bounding box center [91, 157] width 159 height 6
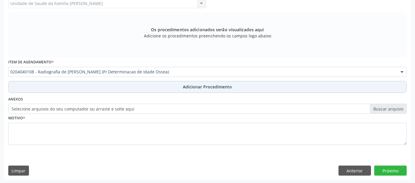
click at [180, 88] on button "Adicionar Procedimento" at bounding box center [207, 87] width 398 height 12
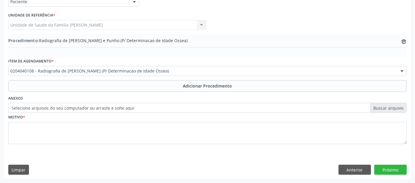
scroll to position [148, 0]
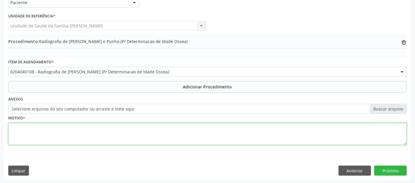
click at [135, 124] on textarea at bounding box center [207, 134] width 398 height 22
type textarea "C"
type textarea "AUSENCIA DE MENARCA."
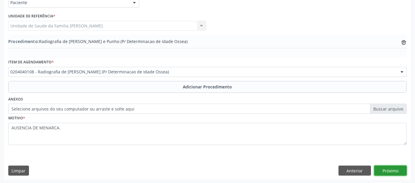
click at [400, 173] on button "Próximo" at bounding box center [390, 171] width 32 height 10
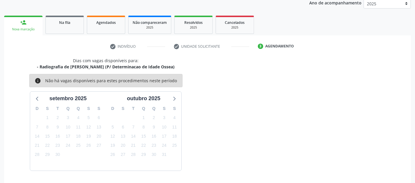
scroll to position [98, 0]
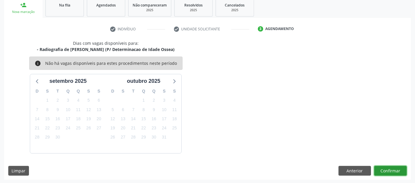
click at [400, 173] on button "Confirmar" at bounding box center [390, 171] width 32 height 10
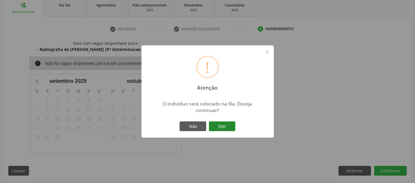
click at [219, 124] on button "Sim" at bounding box center [222, 127] width 27 height 10
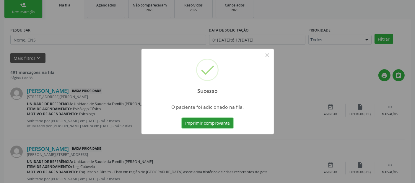
scroll to position [19, 0]
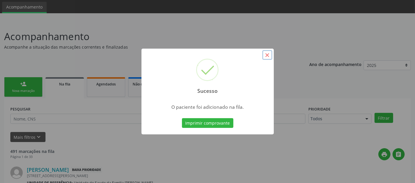
click at [266, 57] on button "×" at bounding box center [267, 55] width 10 height 10
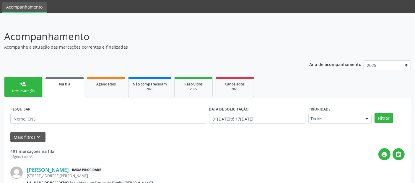
click at [35, 88] on link "person_add Nova marcação" at bounding box center [23, 87] width 38 height 20
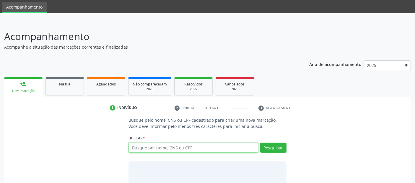
click at [165, 145] on input "text" at bounding box center [193, 148] width 129 height 10
paste input "702 0093 4208 1984"
type input "702 0093 4208 1984"
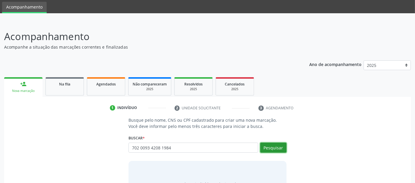
click at [271, 148] on button "Pesquisar" at bounding box center [273, 148] width 26 height 10
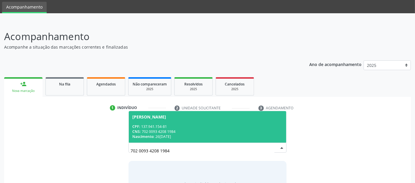
click at [203, 123] on span "[PERSON_NAME] CPF: 137.941.154-81 CNS: 702 0093 4208 1984 Nascimento: [DATE]" at bounding box center [207, 127] width 157 height 32
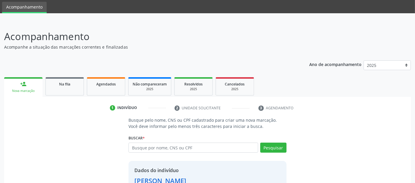
scroll to position [61, 0]
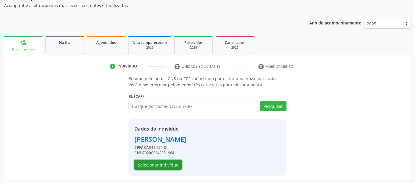
click at [148, 163] on button "Selecionar indivíduo" at bounding box center [157, 165] width 47 height 10
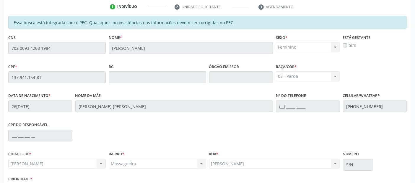
scroll to position [161, 0]
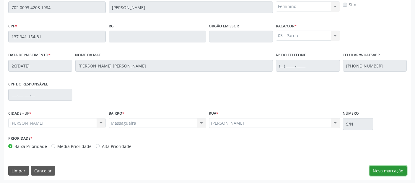
click at [375, 166] on button "Nova marcação" at bounding box center [388, 171] width 37 height 10
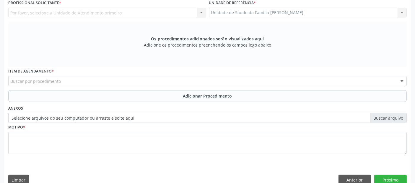
click at [149, 13] on div "Por favor, selecione a Unidade de Atendimento primeiro Nenhum resultado encontr…" at bounding box center [107, 13] width 198 height 10
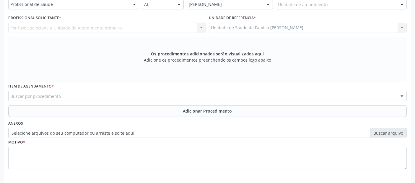
scroll to position [144, 0]
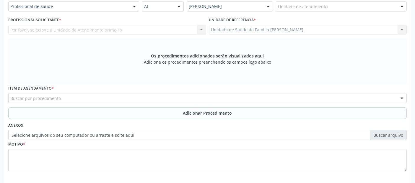
click at [84, 2] on div "Profissional de Saúde" at bounding box center [73, 6] width 131 height 10
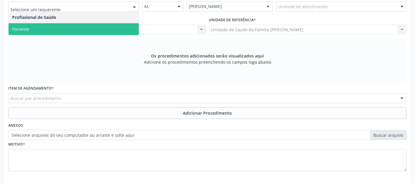
click at [51, 29] on span "Paciente" at bounding box center [74, 29] width 130 height 12
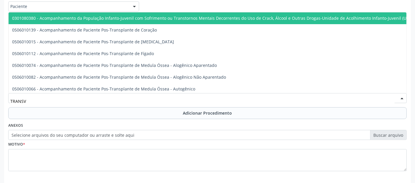
type input "TRANSVA"
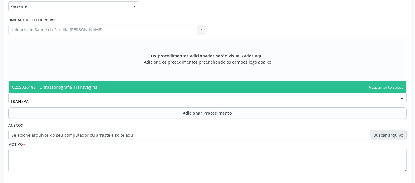
click at [73, 89] on span "0205020186 - Ultrassonografia Transvaginal" at bounding box center [55, 87] width 87 height 6
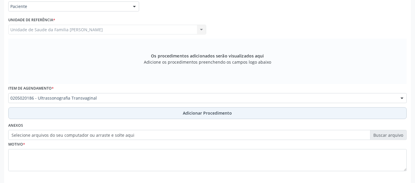
click at [68, 113] on button "Adicionar Procedimento" at bounding box center [207, 114] width 398 height 12
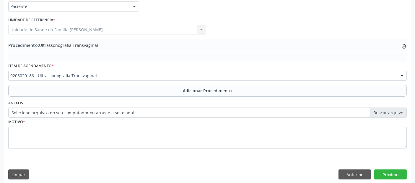
click at [48, 160] on div "Requerente * Paciente Profissional de Saúde Paciente Nenhum resultado encontrad…" at bounding box center [207, 87] width 407 height 191
drag, startPoint x: 48, startPoint y: 158, endPoint x: 51, endPoint y: 147, distance: 11.2
click at [48, 157] on div "Requerente * Paciente Profissional de Saúde Paciente Nenhum resultado encontrad…" at bounding box center [207, 87] width 407 height 191
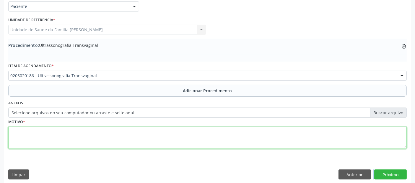
click at [60, 135] on textarea at bounding box center [207, 138] width 398 height 22
type textarea "DOR."
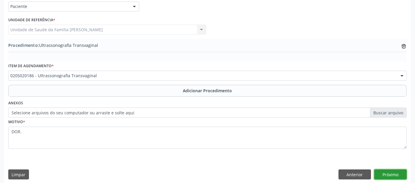
click at [398, 170] on button "Próximo" at bounding box center [390, 175] width 32 height 10
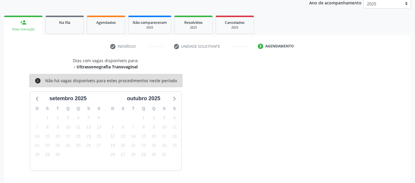
scroll to position [98, 0]
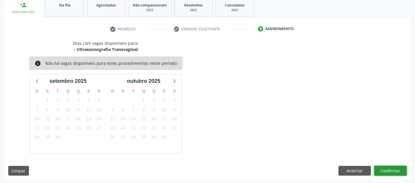
click at [398, 170] on button "Confirmar" at bounding box center [390, 171] width 32 height 10
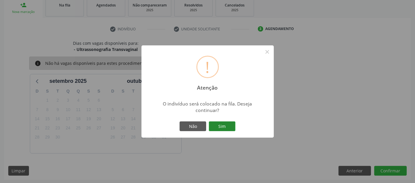
click at [222, 127] on button "Sim" at bounding box center [222, 127] width 27 height 10
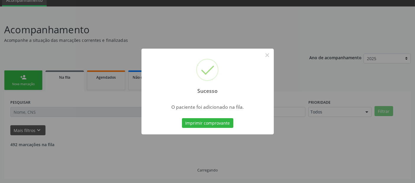
scroll to position [19, 0]
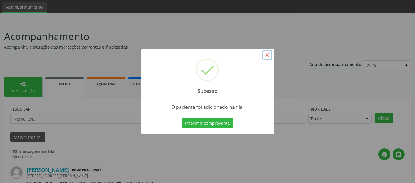
click at [271, 54] on button "×" at bounding box center [267, 55] width 10 height 10
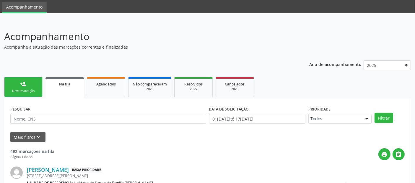
click at [24, 84] on div "person_add" at bounding box center [23, 84] width 6 height 6
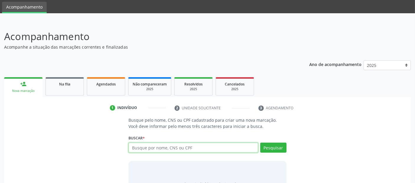
click at [161, 143] on input "text" at bounding box center [193, 148] width 129 height 10
paste input "702 0093 4208 1984"
type input "702 0093 4208 1984"
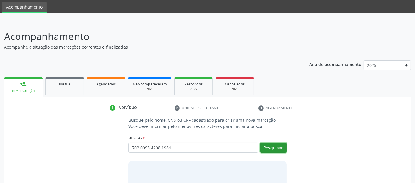
click at [276, 145] on button "Pesquisar" at bounding box center [273, 148] width 26 height 10
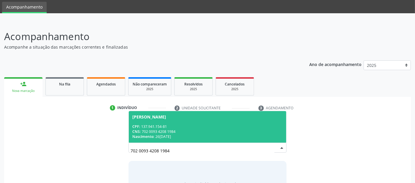
scroll to position [52, 0]
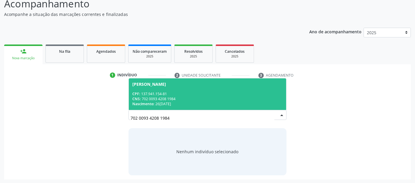
click at [201, 77] on li "2 Unidade solicitante" at bounding box center [212, 76] width 84 height 10
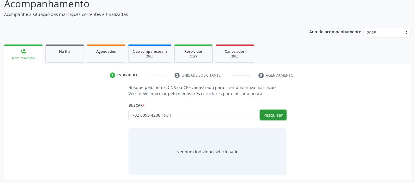
click at [278, 111] on button "Pesquisar" at bounding box center [273, 115] width 26 height 10
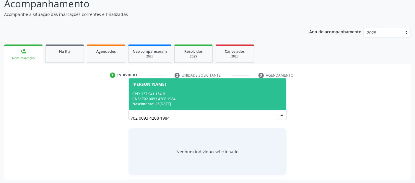
click at [255, 100] on div "CNS: 702 0093 4208 1984" at bounding box center [207, 99] width 150 height 5
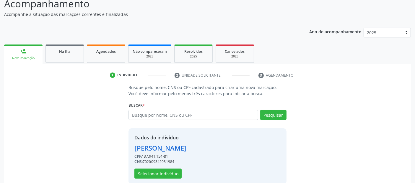
scroll to position [61, 0]
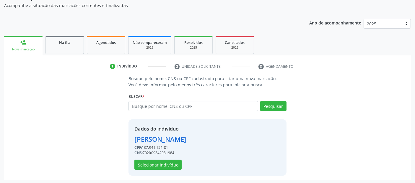
click at [150, 172] on div "Dados do indivíduo [PERSON_NAME] CPF: 137.941.154-81 CNS: 702009342081984 Selec…" at bounding box center [208, 148] width 158 height 56
click at [160, 166] on button "Selecionar indivíduo" at bounding box center [157, 165] width 47 height 10
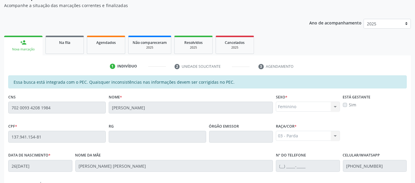
scroll to position [161, 0]
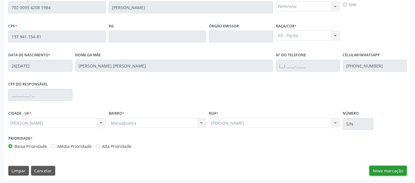
click at [373, 174] on button "Nova marcação" at bounding box center [388, 171] width 37 height 10
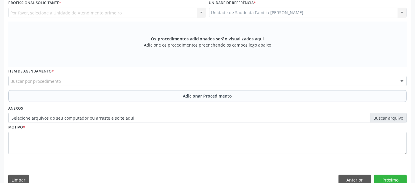
scroll to position [134, 0]
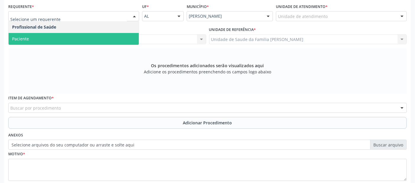
click at [57, 39] on span "Paciente" at bounding box center [74, 39] width 130 height 12
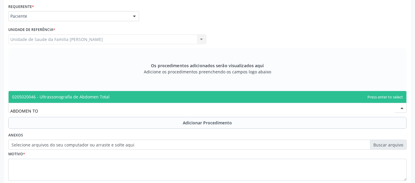
type input "ABDOMEN TOT"
click at [64, 99] on span "0205020046 - Ultrassonografia de Abdomen Total" at bounding box center [60, 97] width 97 height 6
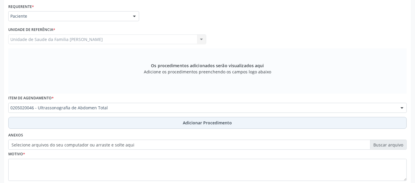
click at [53, 123] on button "Adicionar Procedimento" at bounding box center [207, 123] width 398 height 12
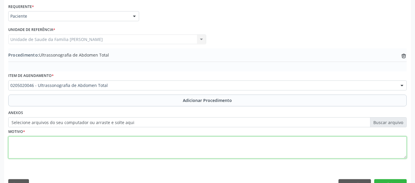
click at [47, 153] on textarea at bounding box center [207, 148] width 398 height 22
type textarea "DOR."
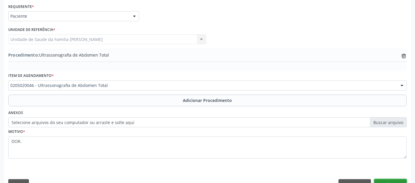
click at [392, 180] on button "Próximo" at bounding box center [390, 185] width 32 height 10
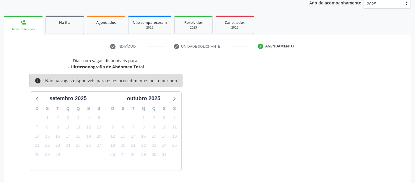
scroll to position [98, 0]
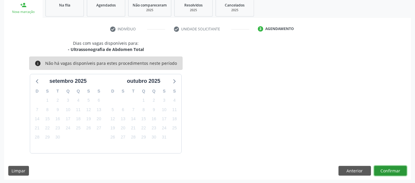
click at [395, 173] on button "Confirmar" at bounding box center [390, 171] width 32 height 10
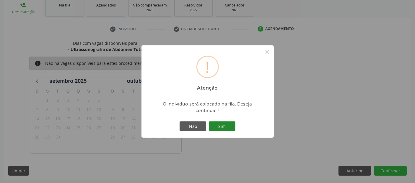
click at [225, 128] on button "Sim" at bounding box center [222, 127] width 27 height 10
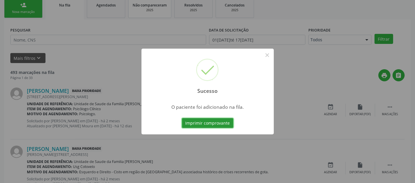
scroll to position [19, 0]
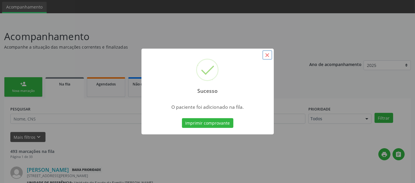
click at [269, 55] on button "×" at bounding box center [267, 55] width 10 height 10
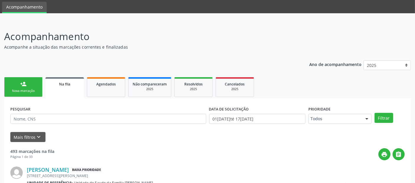
click at [31, 83] on link "person_add Nova marcação" at bounding box center [23, 87] width 38 height 20
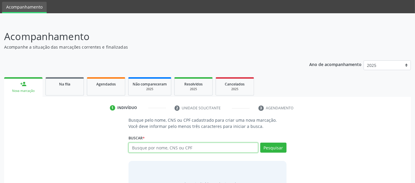
click at [144, 149] on input "text" at bounding box center [193, 148] width 129 height 10
type input "700602987149068"
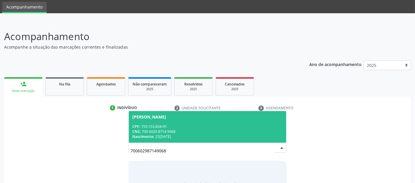
click at [217, 129] on div "CNS: 700 6029 8714 9068" at bounding box center [207, 131] width 150 height 5
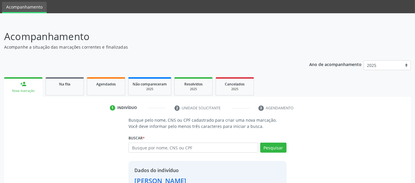
scroll to position [61, 0]
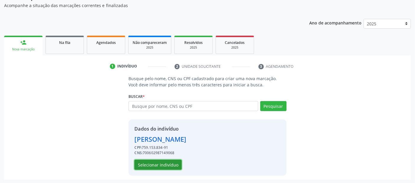
click at [161, 165] on button "Selecionar indivíduo" at bounding box center [157, 165] width 47 height 10
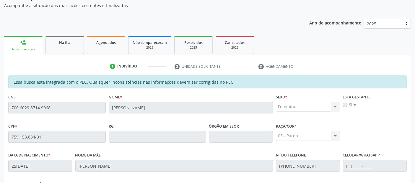
scroll to position [161, 0]
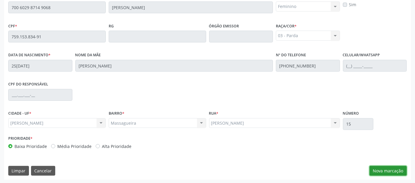
click at [387, 169] on button "Nova marcação" at bounding box center [388, 171] width 37 height 10
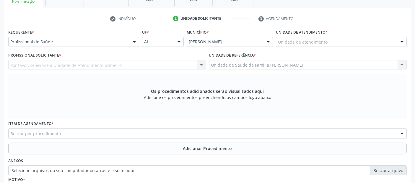
scroll to position [97, 0]
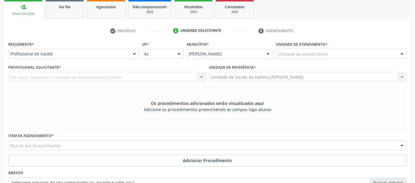
click at [314, 50] on div "Unidade de atendimento" at bounding box center [341, 54] width 131 height 10
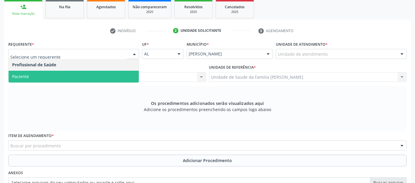
click at [72, 75] on span "Paciente" at bounding box center [74, 77] width 130 height 12
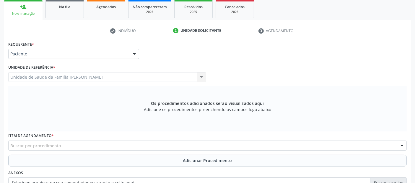
click at [90, 146] on div "Buscar por procedimento" at bounding box center [207, 146] width 398 height 10
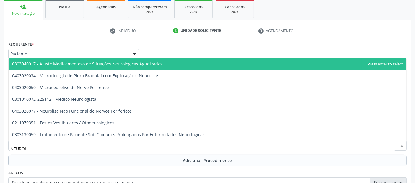
type input "NEUROLO"
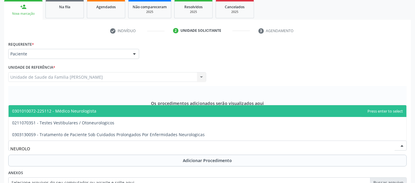
click at [105, 109] on span "0301010072-225112 - Médico Neurologista" at bounding box center [208, 111] width 398 height 12
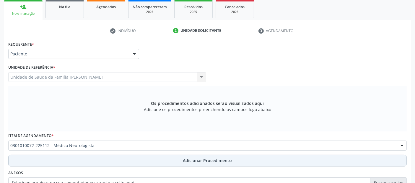
click at [91, 162] on button "Adicionar Procedimento" at bounding box center [207, 161] width 398 height 12
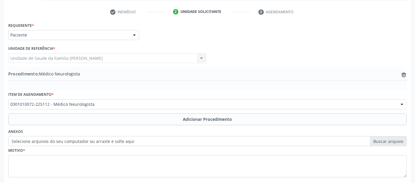
scroll to position [148, 0]
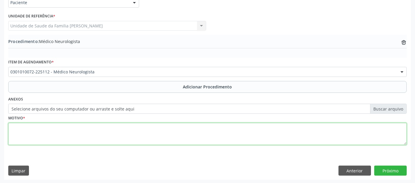
click at [191, 139] on textarea at bounding box center [207, 134] width 398 height 22
type textarea "TRATAMENTO CLINICO DE AVC."
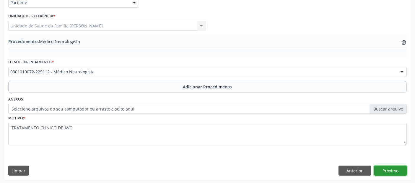
click at [388, 172] on button "Próximo" at bounding box center [390, 171] width 32 height 10
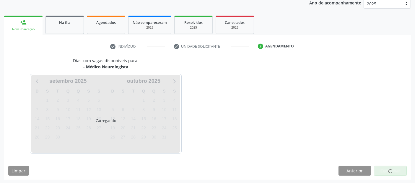
scroll to position [98, 0]
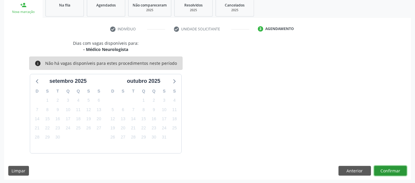
click at [388, 172] on button "Confirmar" at bounding box center [390, 171] width 32 height 10
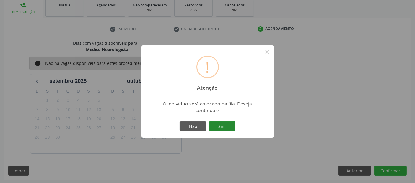
click at [228, 128] on button "Sim" at bounding box center [222, 127] width 27 height 10
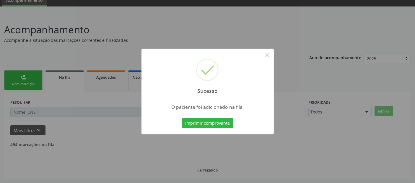
scroll to position [19, 0]
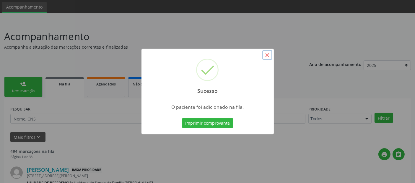
click at [266, 56] on button "×" at bounding box center [267, 55] width 10 height 10
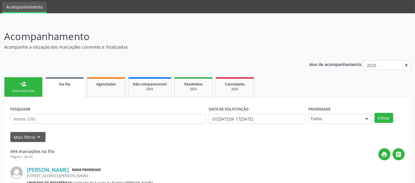
click at [12, 92] on div "Nova marcação" at bounding box center [24, 91] width 30 height 4
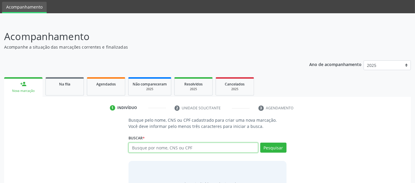
click at [166, 150] on input "text" at bounding box center [193, 148] width 129 height 10
type input "700602987149068"
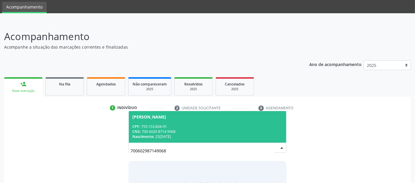
click at [169, 140] on span "[PERSON_NAME] CPF: 759.153.834-91 CNS: 700 6029 8714 9068 Nascimento: 25[DATE]" at bounding box center [207, 127] width 157 height 32
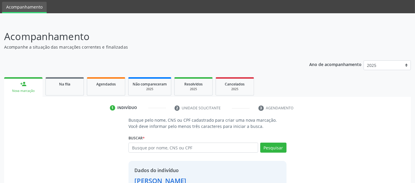
scroll to position [61, 0]
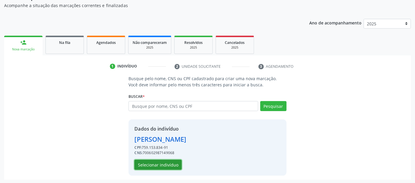
click at [175, 167] on button "Selecionar indivíduo" at bounding box center [157, 165] width 47 height 10
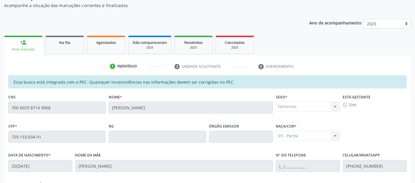
scroll to position [161, 0]
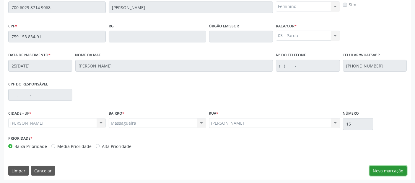
click at [388, 175] on button "Nova marcação" at bounding box center [388, 171] width 37 height 10
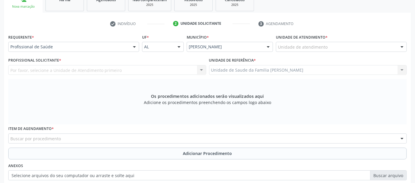
scroll to position [87, 0]
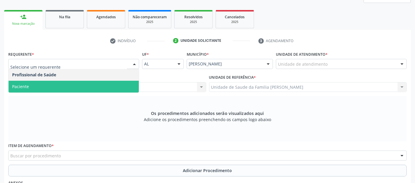
click at [61, 84] on span "Paciente" at bounding box center [74, 87] width 130 height 12
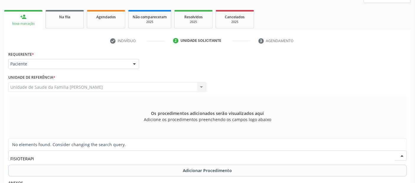
type input "FISIOTERAP"
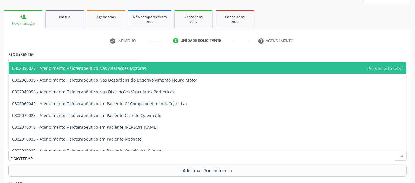
click at [91, 71] on span "0302050027 - Atendimento Fisioterapêutico Nas Alterações Motoras" at bounding box center [208, 69] width 398 height 12
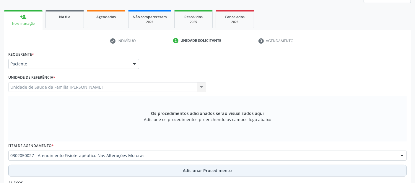
click at [115, 168] on button "Adicionar Procedimento" at bounding box center [207, 171] width 398 height 12
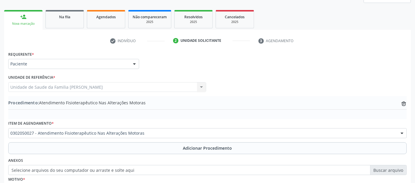
scroll to position [148, 0]
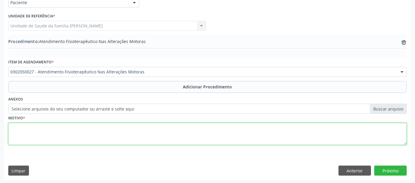
click at [228, 137] on textarea at bounding box center [207, 134] width 398 height 22
type textarea "SEUELA MOTORA DE AVC."
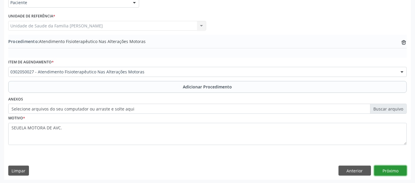
click at [380, 172] on button "Próximo" at bounding box center [390, 171] width 32 height 10
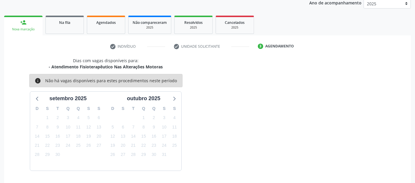
scroll to position [98, 0]
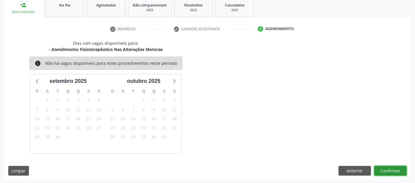
click at [394, 167] on button "Confirmar" at bounding box center [390, 171] width 32 height 10
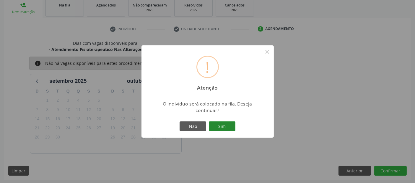
click at [231, 123] on button "Sim" at bounding box center [222, 127] width 27 height 10
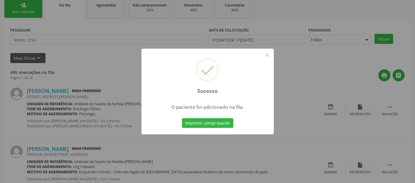
scroll to position [19, 0]
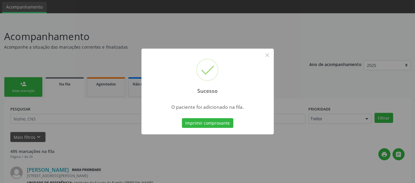
click at [268, 49] on div "Sucesso ×" at bounding box center [207, 74] width 132 height 51
click at [264, 59] on button "×" at bounding box center [267, 55] width 10 height 10
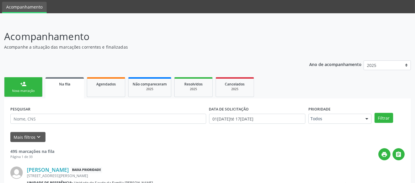
click at [25, 85] on div "person_add" at bounding box center [23, 84] width 6 height 6
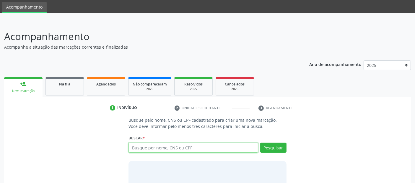
click at [147, 149] on input "text" at bounding box center [193, 148] width 129 height 10
paste input "700 6029 8714 9068"
type input "700 6029 8714 9068"
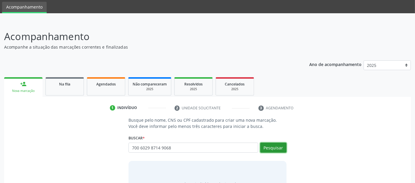
click at [284, 145] on button "Pesquisar" at bounding box center [273, 148] width 26 height 10
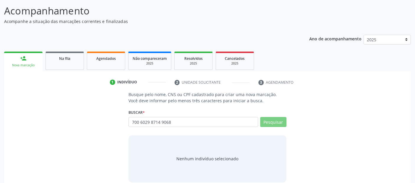
scroll to position [52, 0]
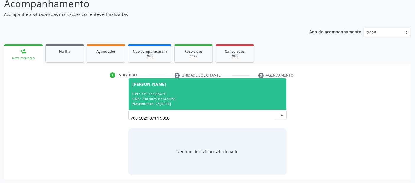
click at [193, 105] on div "Nascimento: 2[DATE]" at bounding box center [207, 104] width 150 height 5
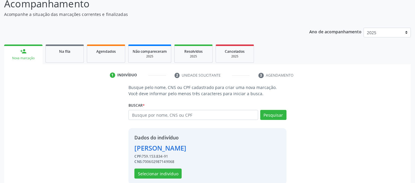
scroll to position [61, 0]
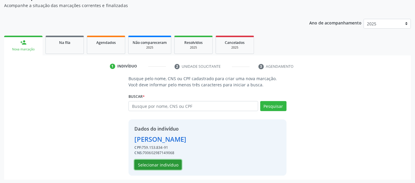
click at [164, 162] on button "Selecionar indivíduo" at bounding box center [157, 165] width 47 height 10
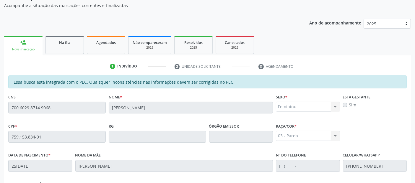
scroll to position [161, 0]
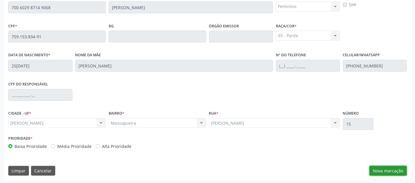
click at [386, 168] on button "Nova marcação" at bounding box center [388, 171] width 37 height 10
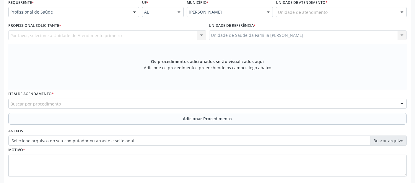
scroll to position [135, 0]
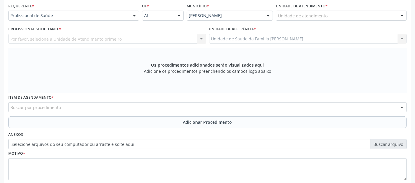
click at [71, 20] on div "Requerente * Profissional de Saúde Profissional de Saúde Paciente Nenhum result…" at bounding box center [74, 12] width 134 height 23
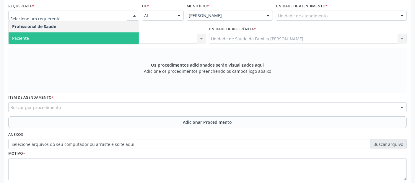
click at [53, 38] on span "Paciente" at bounding box center [74, 38] width 130 height 12
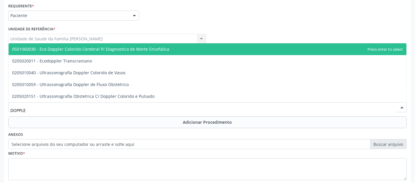
type input "DOPPLER"
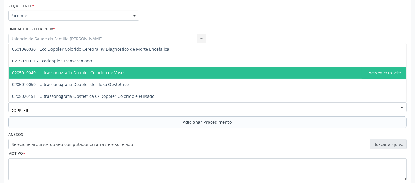
click at [218, 72] on span "0205010040 - Ultrassonografia Doppler Colorido de Vasos" at bounding box center [208, 73] width 398 height 12
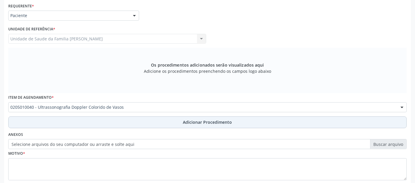
click at [180, 121] on button "Adicionar Procedimento" at bounding box center [207, 123] width 398 height 12
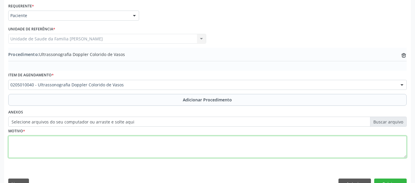
click at [155, 155] on textarea at bounding box center [207, 147] width 398 height 22
type textarea "PÓS AVC."
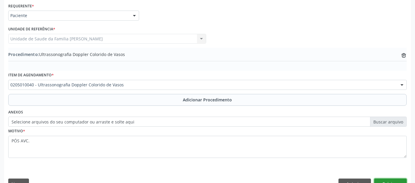
click at [395, 182] on button "Próximo" at bounding box center [390, 184] width 32 height 10
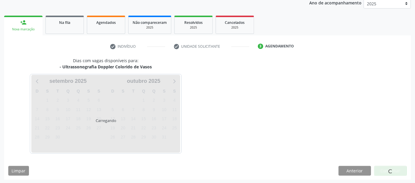
scroll to position [98, 0]
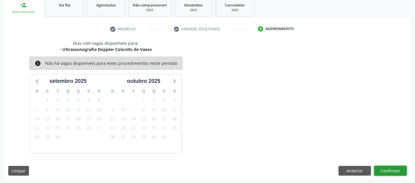
click at [396, 169] on button "Confirmar" at bounding box center [390, 171] width 32 height 10
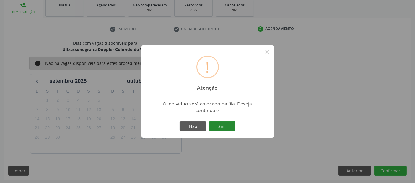
click at [232, 126] on button "Sim" at bounding box center [222, 127] width 27 height 10
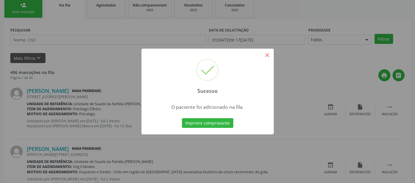
scroll to position [19, 0]
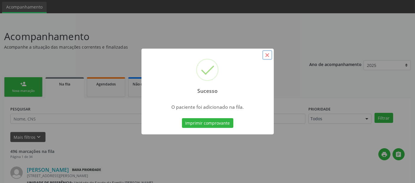
click at [267, 57] on button "×" at bounding box center [267, 55] width 10 height 10
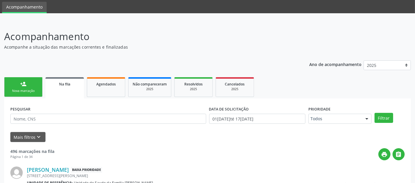
click at [38, 78] on link "person_add Nova marcação" at bounding box center [23, 87] width 38 height 20
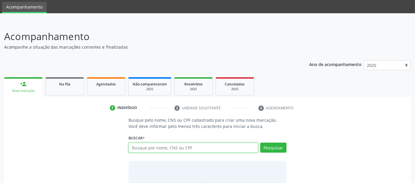
click at [181, 148] on input "text" at bounding box center [193, 148] width 129 height 10
click at [152, 146] on input "[PERSON_NAME]" at bounding box center [193, 148] width 129 height 10
type input "[PERSON_NAME]"
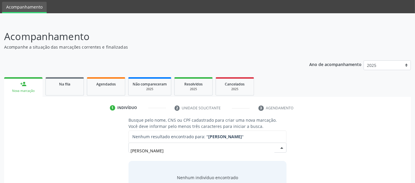
click at [228, 145] on input "[PERSON_NAME]" at bounding box center [203, 151] width 144 height 12
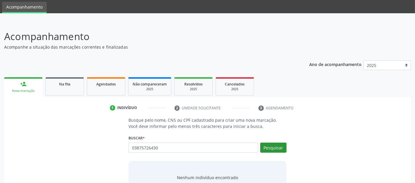
type input "03875726430"
click at [267, 149] on button "Pesquisar" at bounding box center [273, 148] width 26 height 10
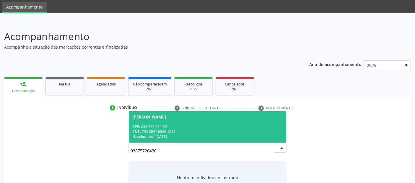
click at [243, 128] on div "CPF: 038.757.264-30" at bounding box center [207, 126] width 150 height 5
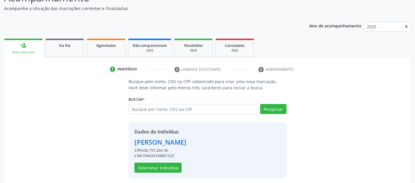
scroll to position [61, 0]
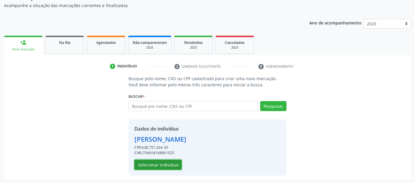
click at [156, 160] on button "Selecionar indivíduo" at bounding box center [157, 165] width 47 height 10
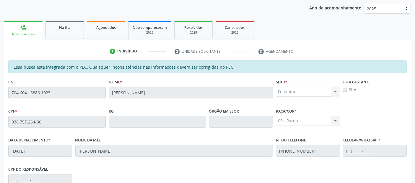
scroll to position [161, 0]
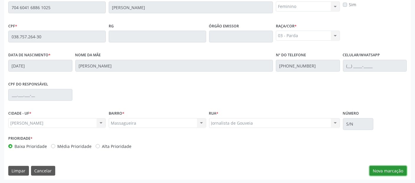
click at [384, 166] on button "Nova marcação" at bounding box center [388, 171] width 37 height 10
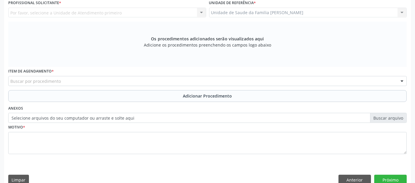
scroll to position [111, 0]
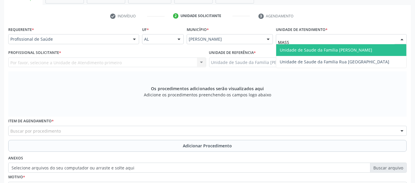
type input "MASSA"
click at [310, 47] on span "Unidade de Saude da Familia [PERSON_NAME]" at bounding box center [326, 50] width 92 height 6
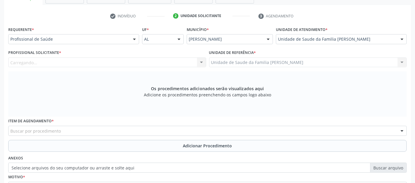
click at [105, 60] on div "Carregando... Nenhum resultado encontrado para: " " Não há nenhuma opção para s…" at bounding box center [107, 63] width 198 height 10
click at [84, 60] on div "Profissional solicitante" at bounding box center [107, 63] width 198 height 10
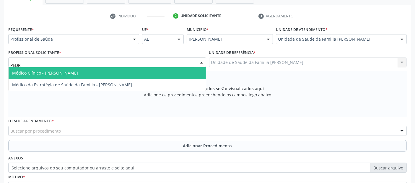
type input "[PERSON_NAME]"
click at [75, 72] on span "Médico Clínico - [PERSON_NAME]" at bounding box center [45, 73] width 66 height 6
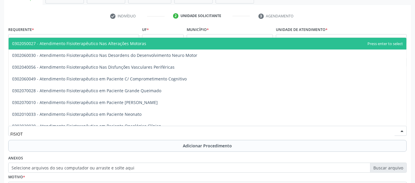
type input "FISIOTE"
click at [106, 44] on span "0302050027 - Atendimento Fisioterapêutico Nas Alterações Motoras" at bounding box center [79, 44] width 134 height 6
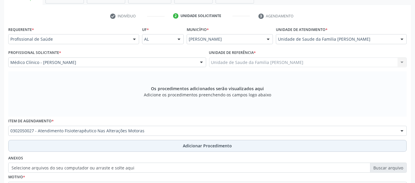
click at [113, 143] on button "Adicionar Procedimento" at bounding box center [207, 146] width 398 height 12
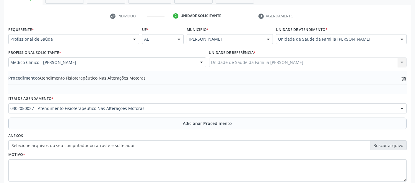
scroll to position [148, 0]
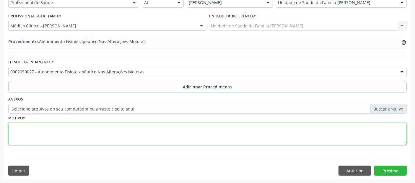
click at [291, 132] on textarea at bounding box center [207, 134] width 398 height 22
type textarea "O"
type textarea "DOR NOS OMBROS E COLUNA CERVICAL."
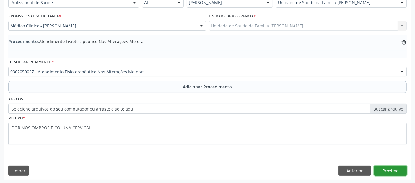
click at [387, 169] on button "Próximo" at bounding box center [390, 171] width 32 height 10
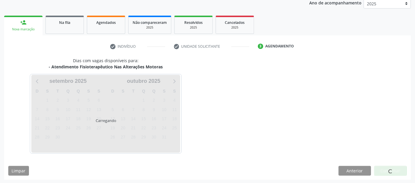
scroll to position [98, 0]
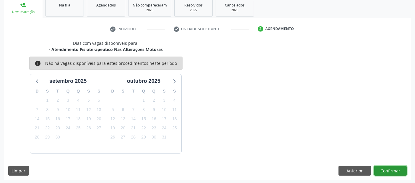
click at [386, 171] on button "Confirmar" at bounding box center [390, 171] width 32 height 10
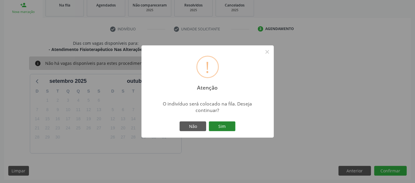
click at [222, 125] on button "Sim" at bounding box center [222, 127] width 27 height 10
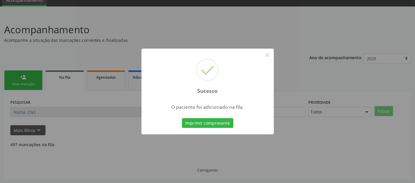
scroll to position [19, 0]
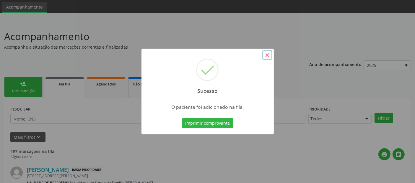
click at [267, 59] on button "×" at bounding box center [267, 55] width 10 height 10
